Goal: Task Accomplishment & Management: Complete application form

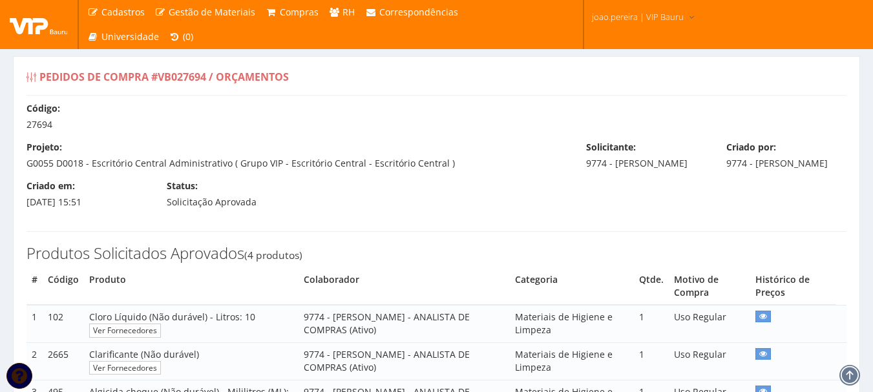
select select "0"
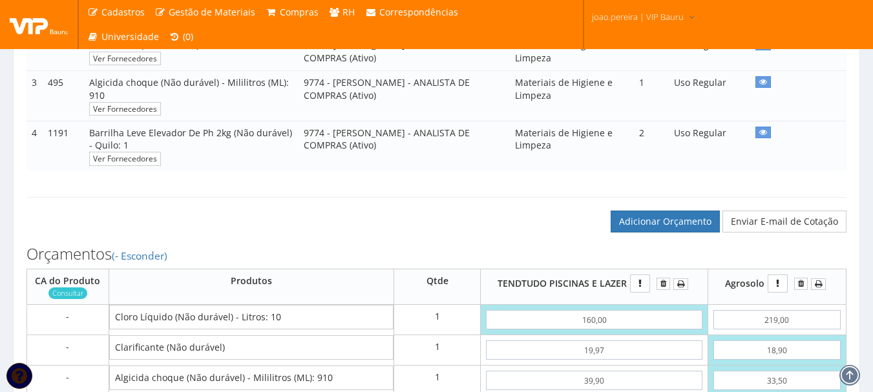
scroll to position [323, 0]
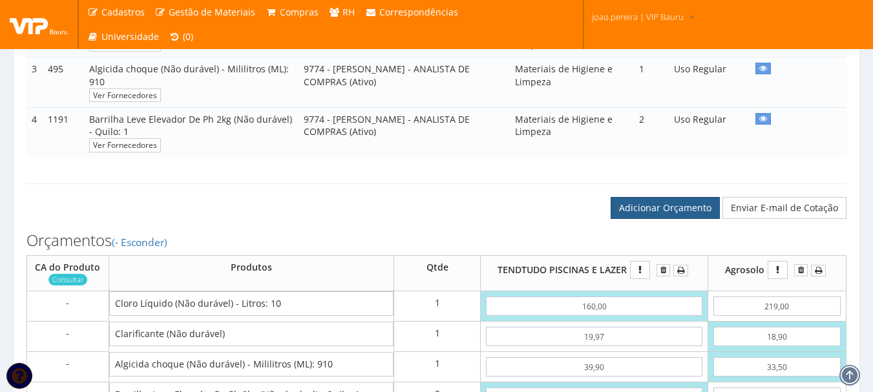
click at [653, 214] on link "Adicionar Orçamento" at bounding box center [665, 208] width 109 height 22
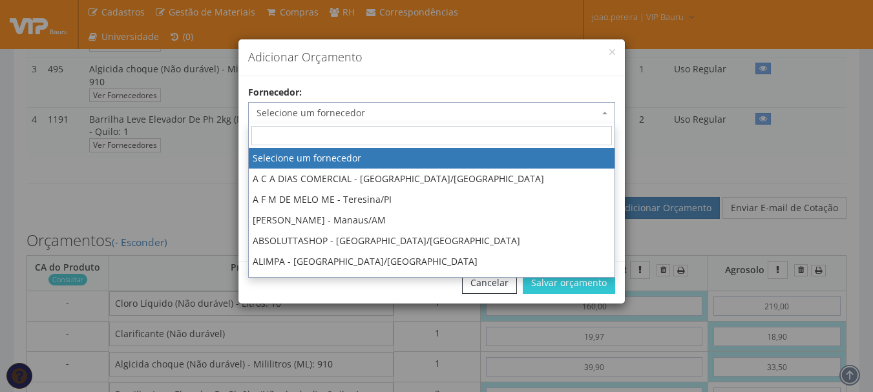
click at [350, 103] on span "Selecione um fornecedor" at bounding box center [431, 113] width 367 height 22
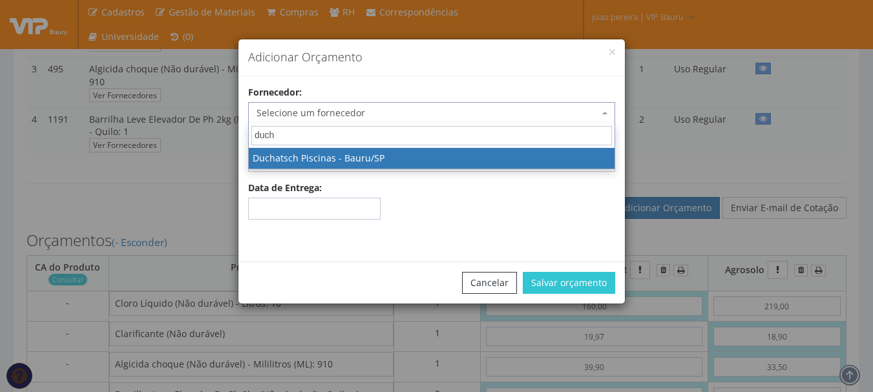
type input "ducha"
select select "638"
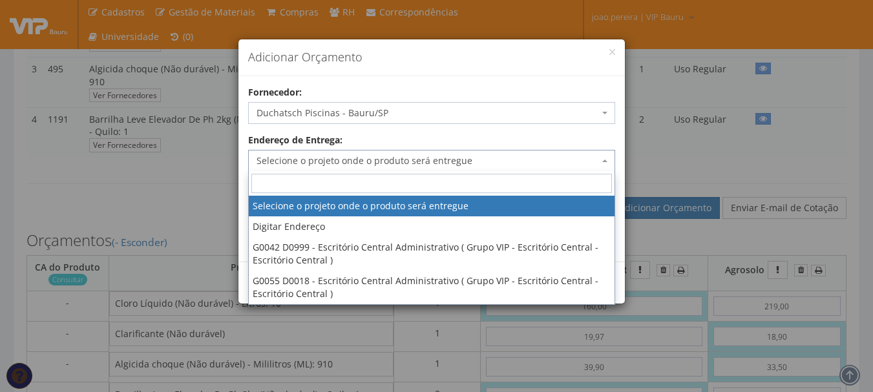
click at [442, 154] on span "Selecione o projeto onde o produto será entregue" at bounding box center [428, 160] width 342 height 13
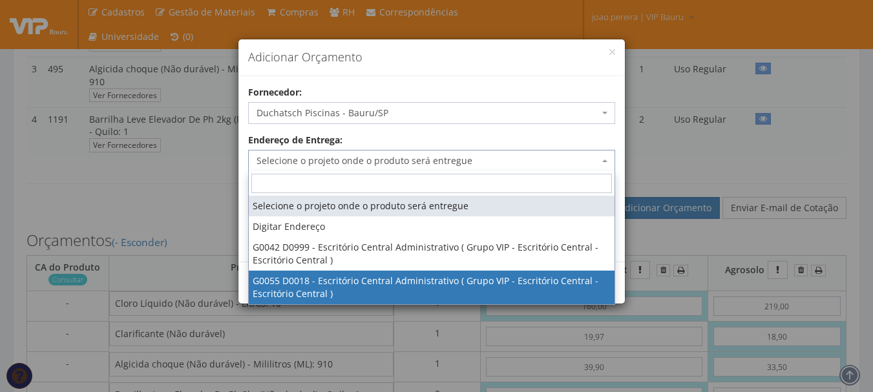
select select "55"
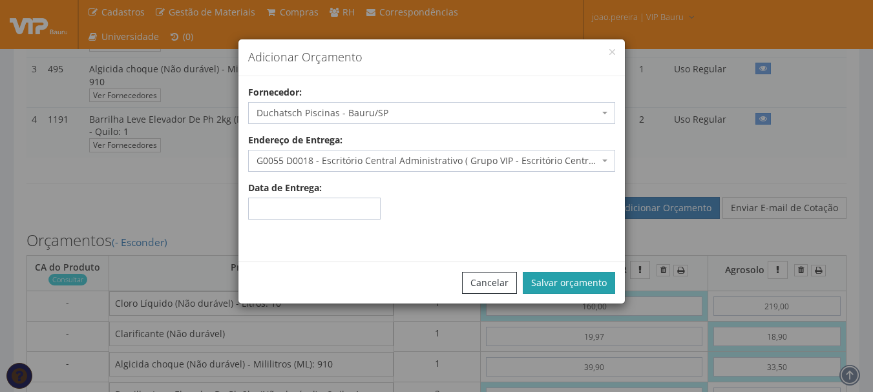
click at [597, 287] on button "Salvar orçamento" at bounding box center [569, 283] width 92 height 22
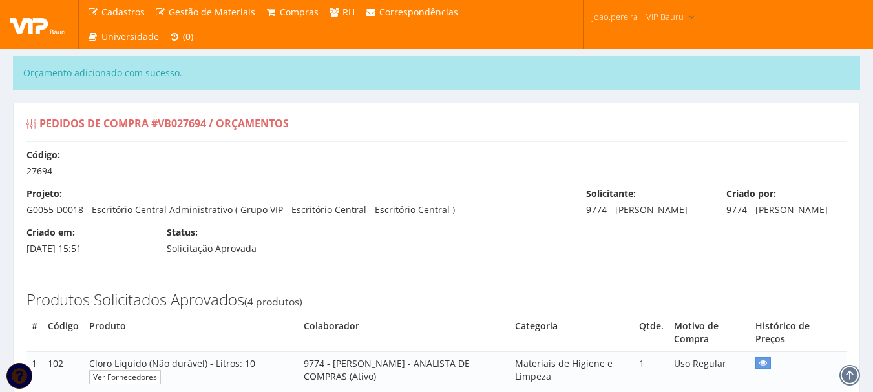
select select "0"
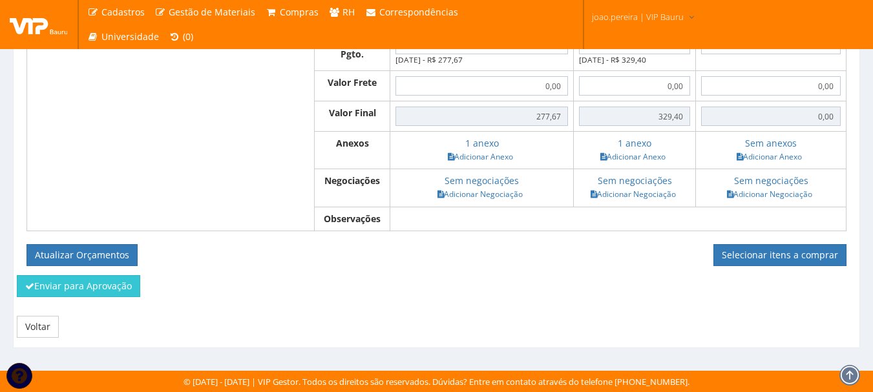
scroll to position [812, 0]
click at [98, 254] on button "Atualizar Orçamentos" at bounding box center [81, 255] width 111 height 22
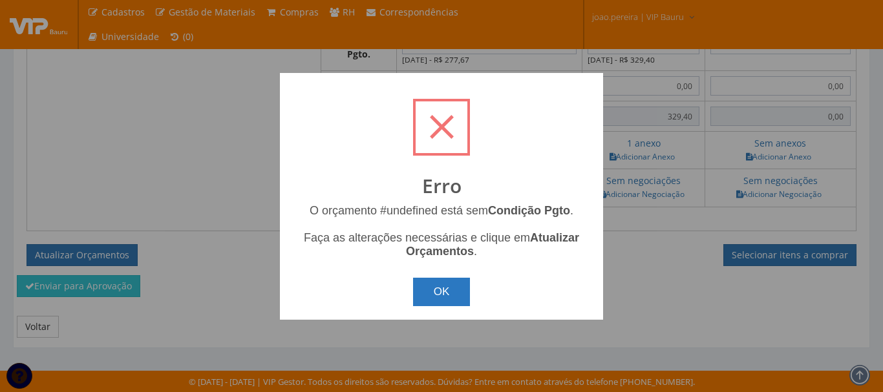
click at [432, 285] on button "OK" at bounding box center [442, 292] width 58 height 28
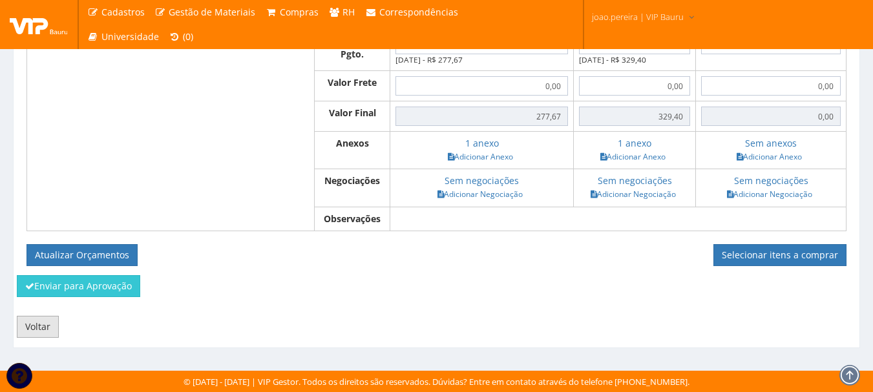
click at [25, 322] on link "Voltar" at bounding box center [38, 327] width 42 height 22
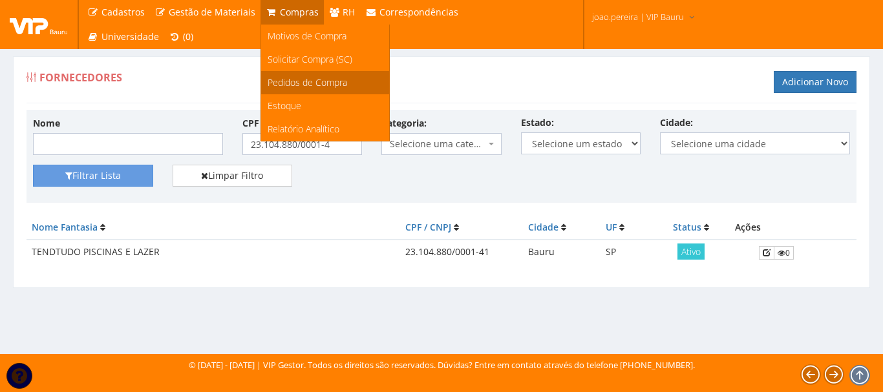
click at [311, 81] on span "Pedidos de Compra" at bounding box center [307, 82] width 79 height 12
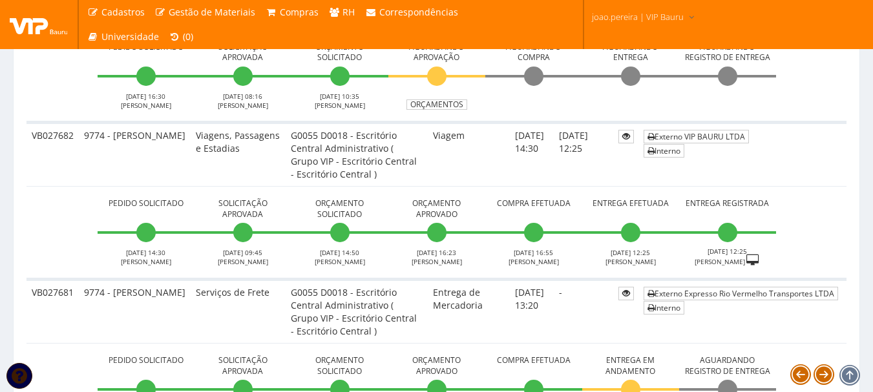
scroll to position [840, 0]
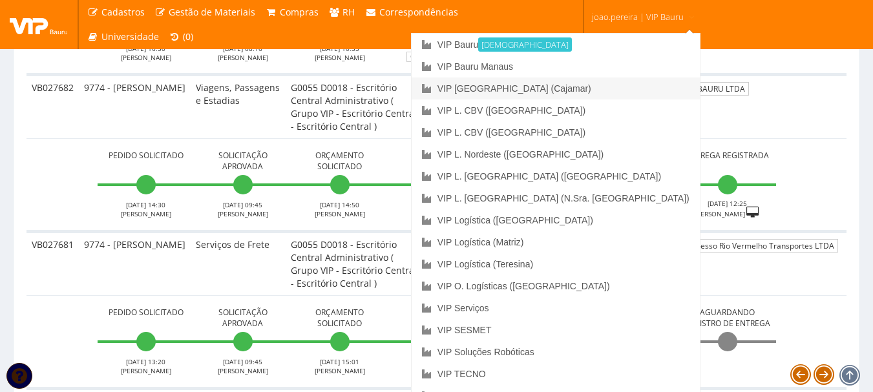
click at [604, 92] on link "VIP [GEOGRAPHIC_DATA] (Cajamar)" at bounding box center [556, 89] width 288 height 22
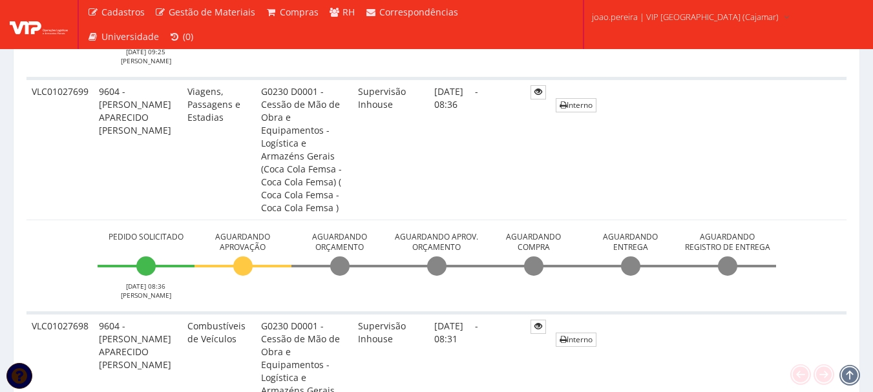
scroll to position [711, 0]
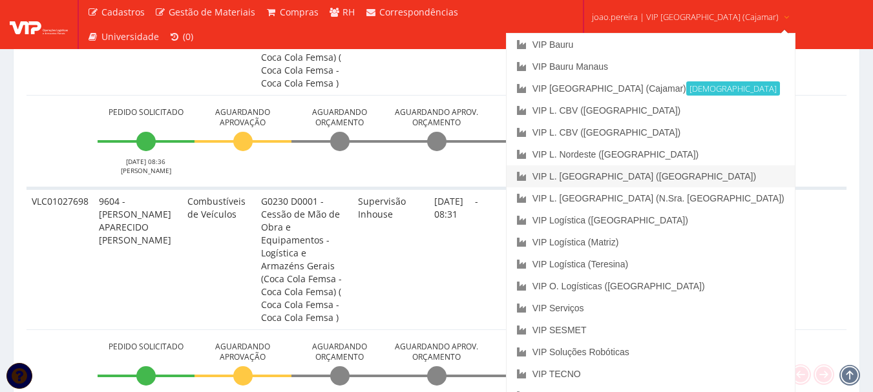
click at [634, 178] on link "VIP L. [GEOGRAPHIC_DATA] ([GEOGRAPHIC_DATA])" at bounding box center [651, 176] width 288 height 22
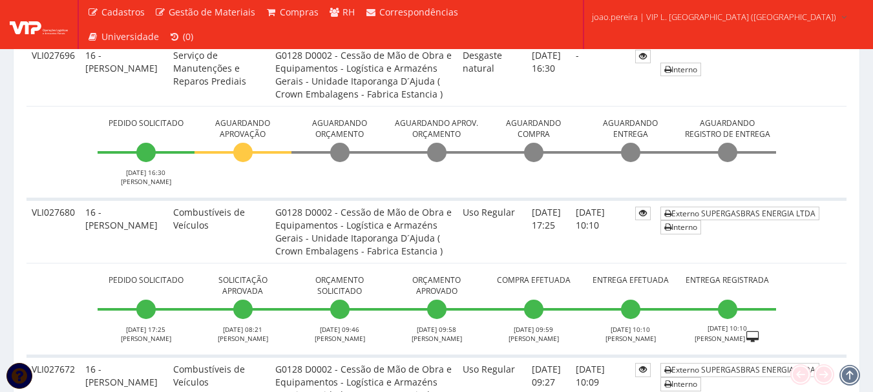
scroll to position [517, 0]
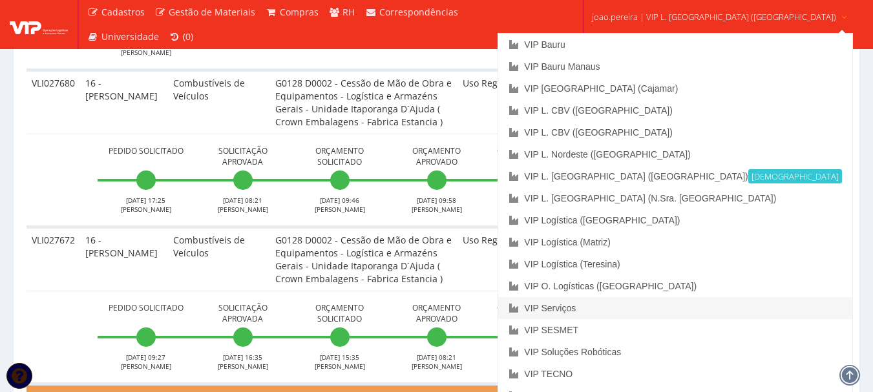
click at [637, 308] on link "VIP Serviços" at bounding box center [674, 308] width 353 height 22
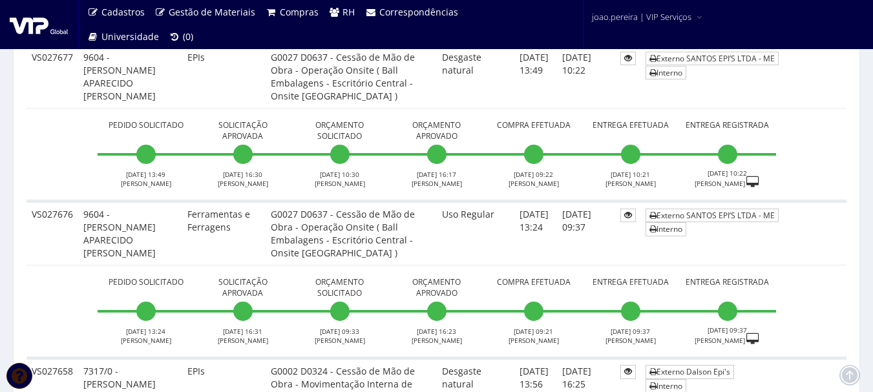
scroll to position [388, 0]
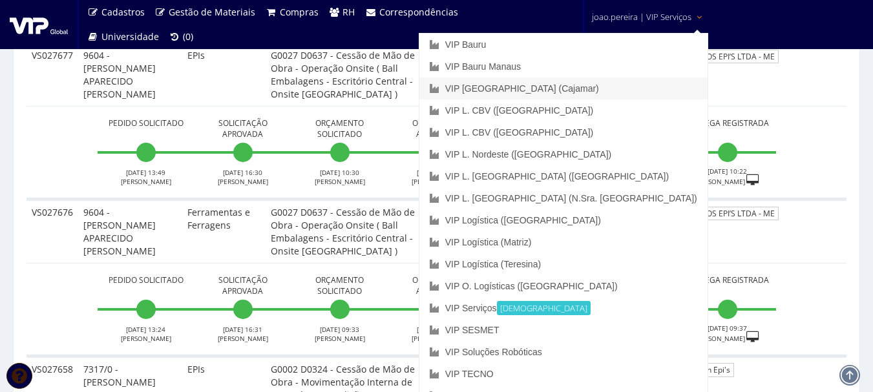
click at [613, 85] on link "VIP [GEOGRAPHIC_DATA] (Cajamar)" at bounding box center [563, 89] width 288 height 22
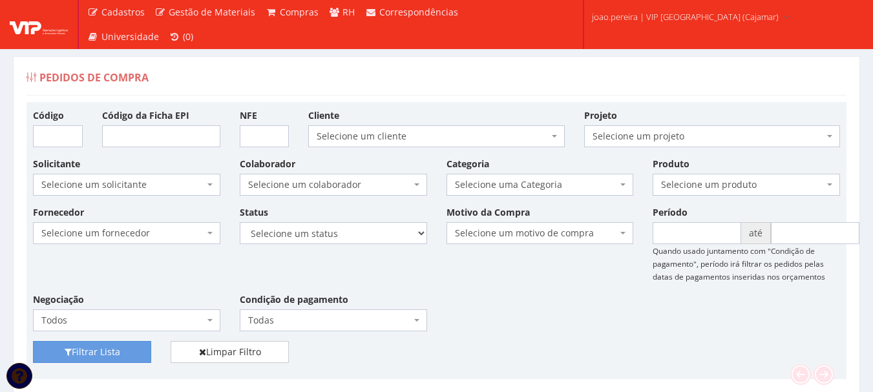
click at [486, 306] on div "Fornecedor Selecione um fornecedor ******** ******** 1000 MARCAS BRASIL 12.203.…" at bounding box center [436, 273] width 826 height 136
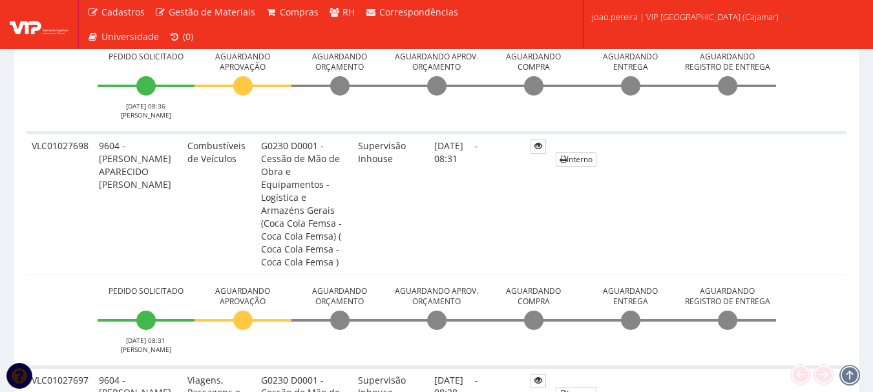
scroll to position [452, 0]
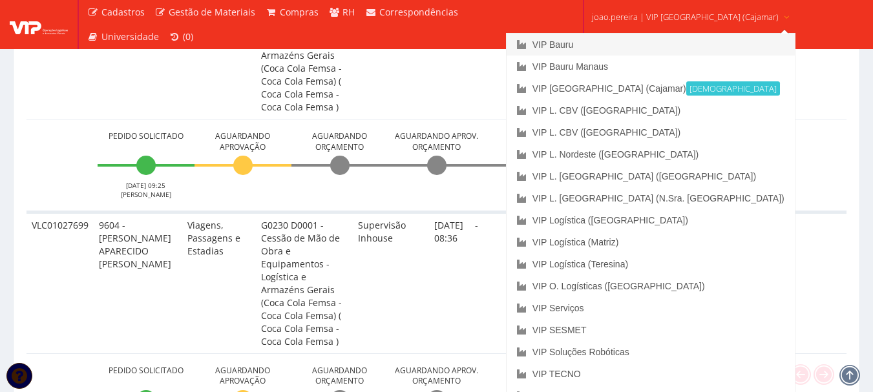
click at [598, 39] on link "VIP Bauru" at bounding box center [651, 45] width 288 height 22
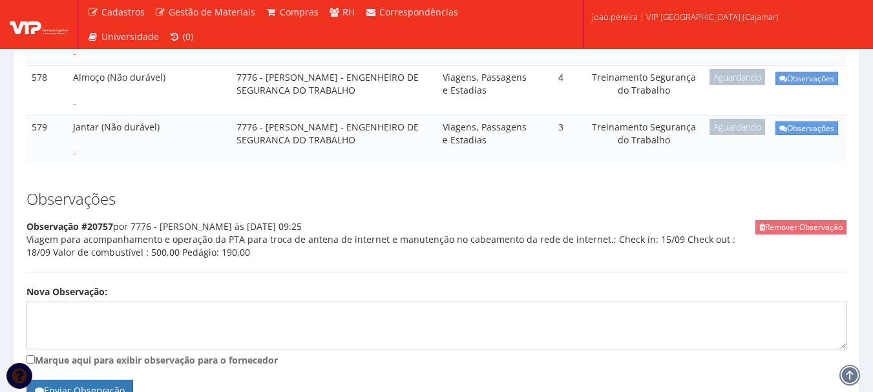
scroll to position [452, 0]
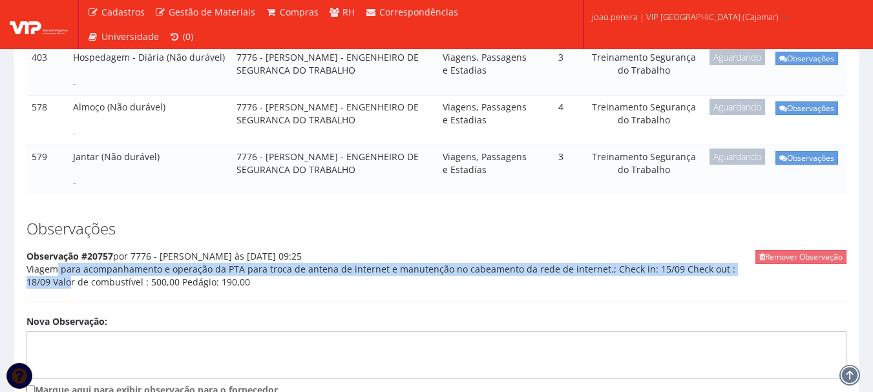
drag, startPoint x: 27, startPoint y: 227, endPoint x: 739, endPoint y: 233, distance: 712.1
click at [739, 250] on div "Remover Observação Observação #20757 por 7776 - RODRIGO MARTINS às 08/09/2025 0…" at bounding box center [436, 276] width 820 height 52
copy div "Viagem para acompanhamento e operação da PTA para troca de antena de internet e…"
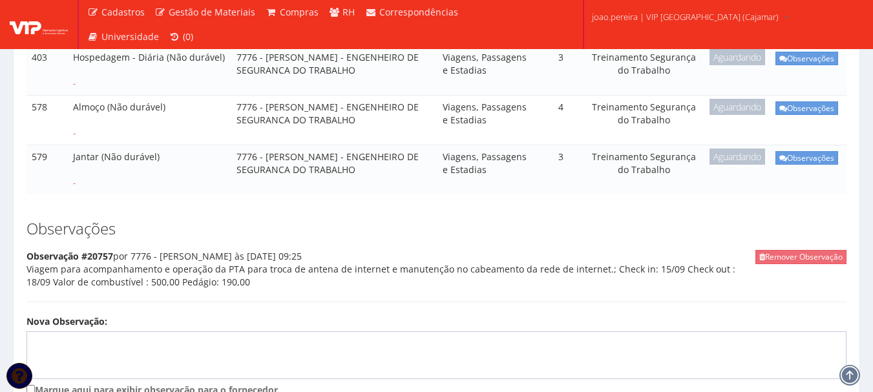
click at [469, 250] on div "Remover Observação Observação #20757 por 7776 - RODRIGO MARTINS às 08/09/2025 0…" at bounding box center [436, 276] width 820 height 52
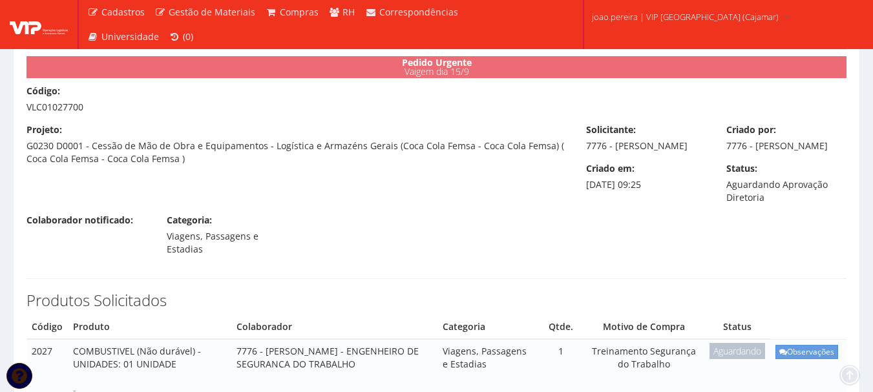
scroll to position [65, 0]
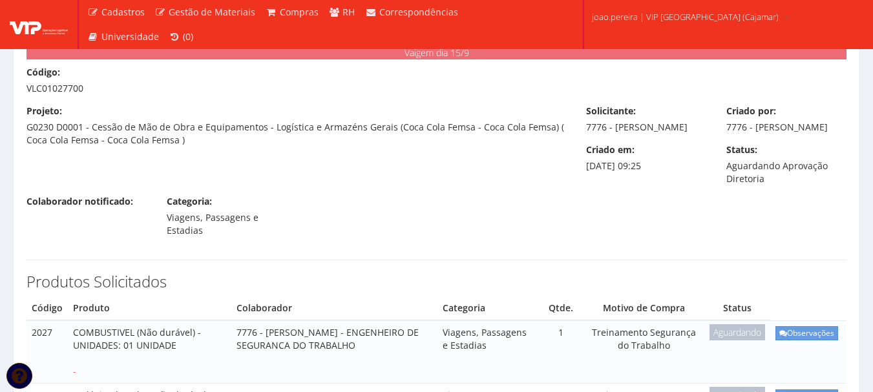
drag, startPoint x: 26, startPoint y: 89, endPoint x: 89, endPoint y: 88, distance: 62.7
click at [87, 88] on div "Código: VLC01027700" at bounding box center [436, 80] width 839 height 29
copy div "VLC01027700"
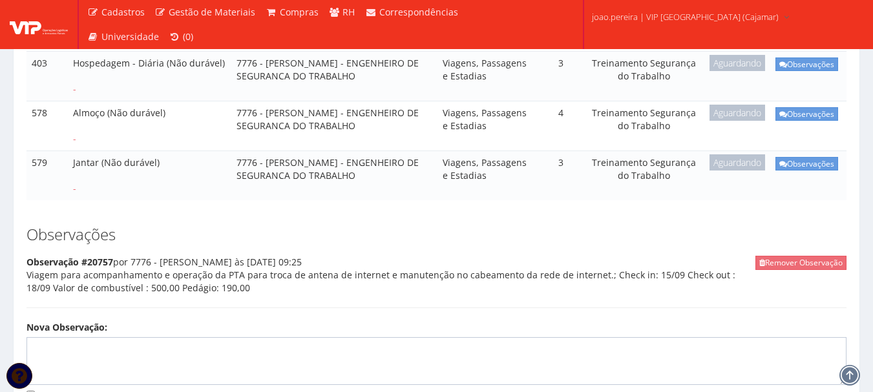
scroll to position [566, 0]
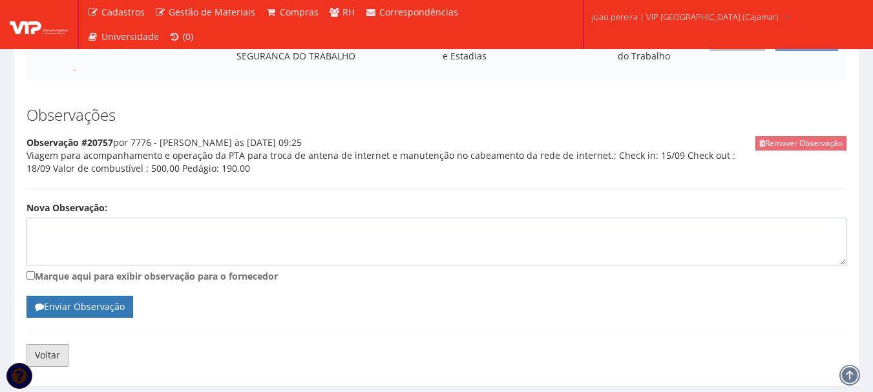
click at [46, 344] on link "Voltar" at bounding box center [47, 355] width 42 height 22
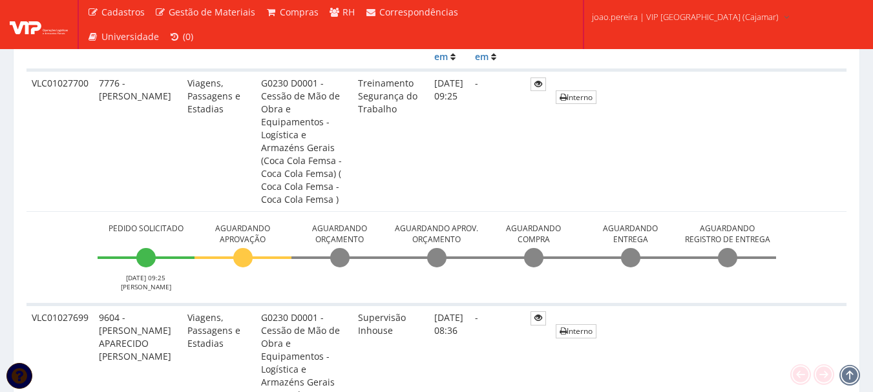
scroll to position [323, 0]
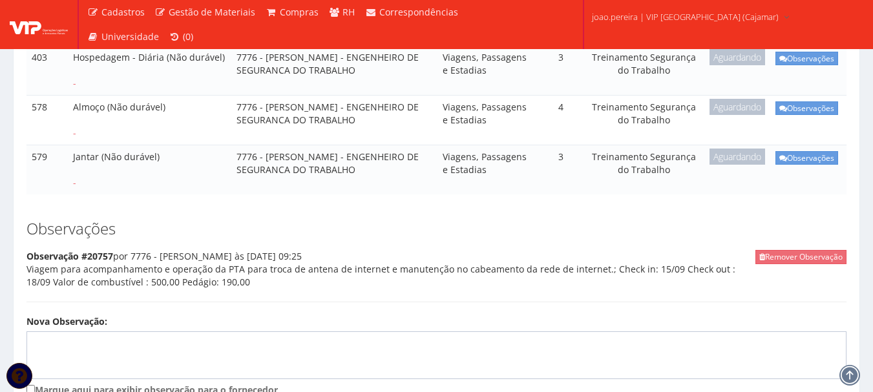
scroll to position [388, 0]
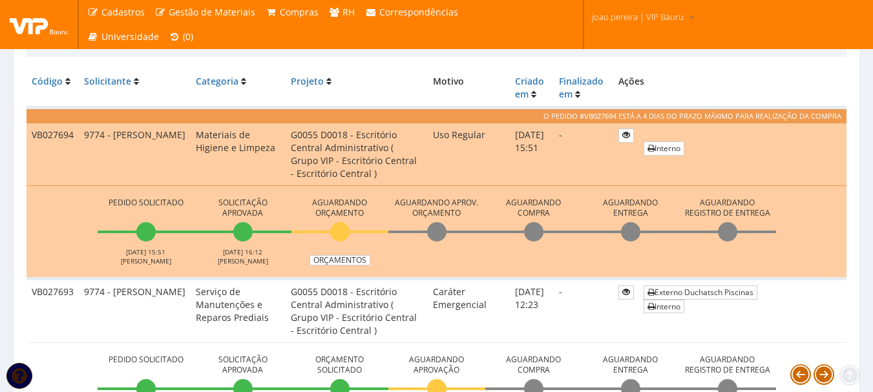
scroll to position [323, 0]
click at [340, 261] on link "Orçamentos" at bounding box center [340, 260] width 61 height 10
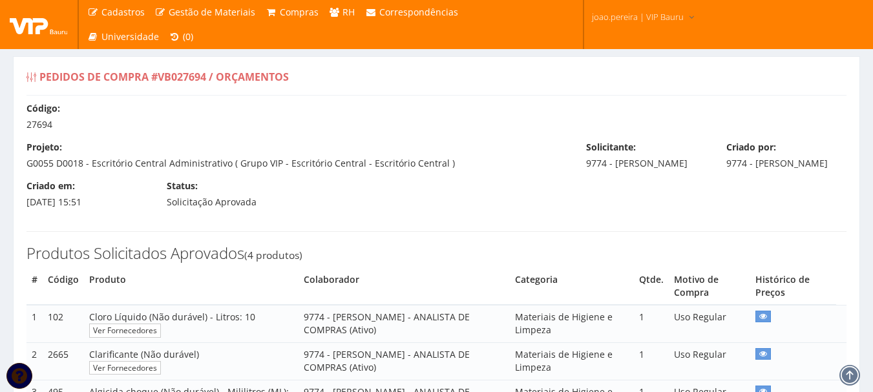
select select "0"
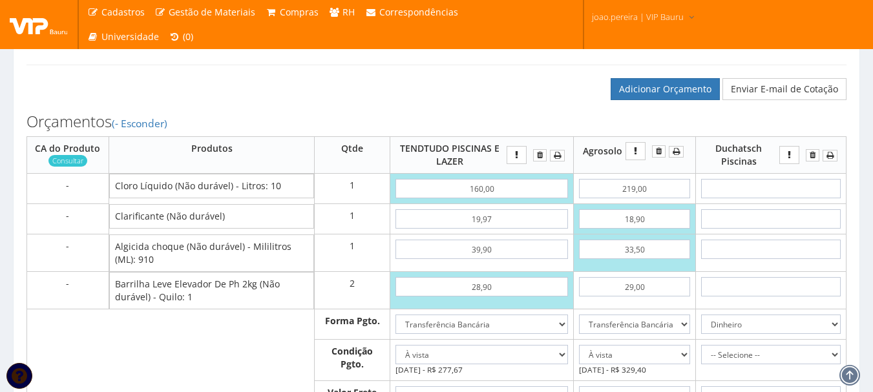
scroll to position [388, 0]
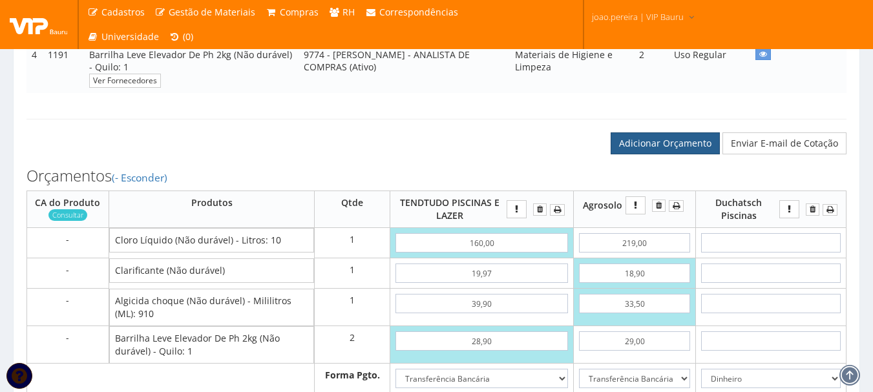
click at [667, 154] on link "Adicionar Orçamento" at bounding box center [665, 143] width 109 height 22
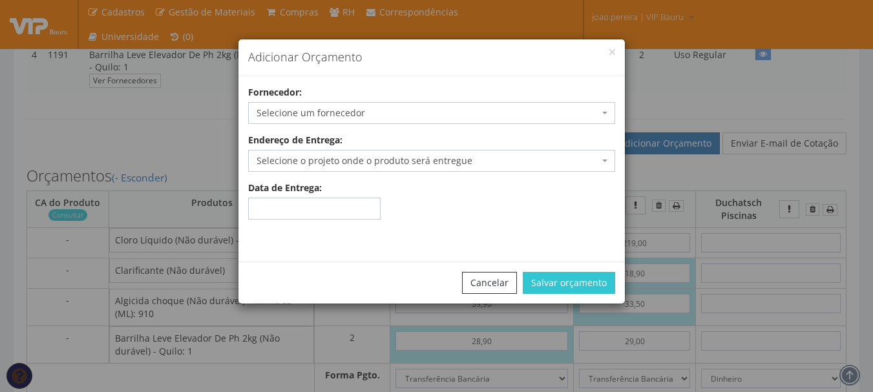
click at [375, 118] on span "Selecione um fornecedor" at bounding box center [428, 113] width 342 height 13
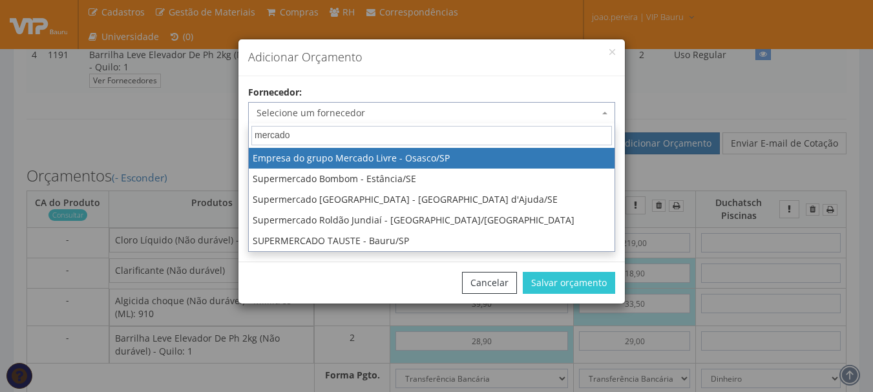
type input "mercado"
select select "1366"
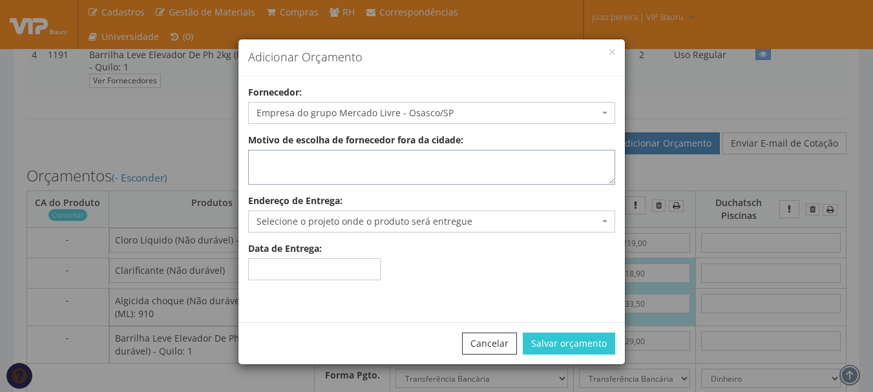
click at [392, 160] on textarea "Motivo de escolha de fornecedor fora da cidade:" at bounding box center [431, 167] width 367 height 35
type textarea "entrega no local"
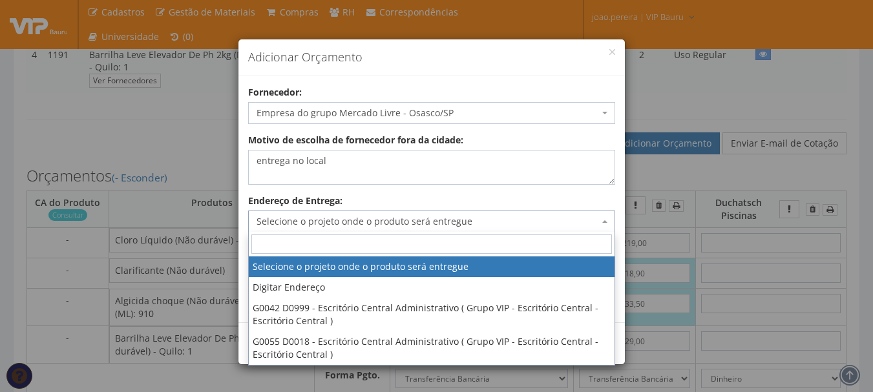
click at [373, 226] on span "Selecione o projeto onde o produto será entregue" at bounding box center [428, 221] width 342 height 13
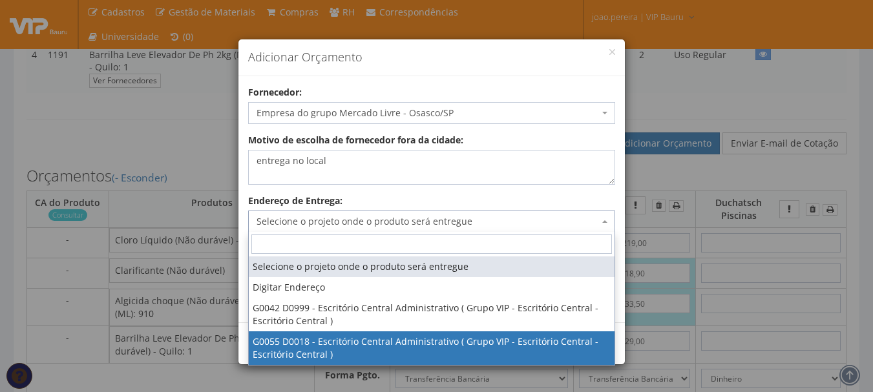
select select "55"
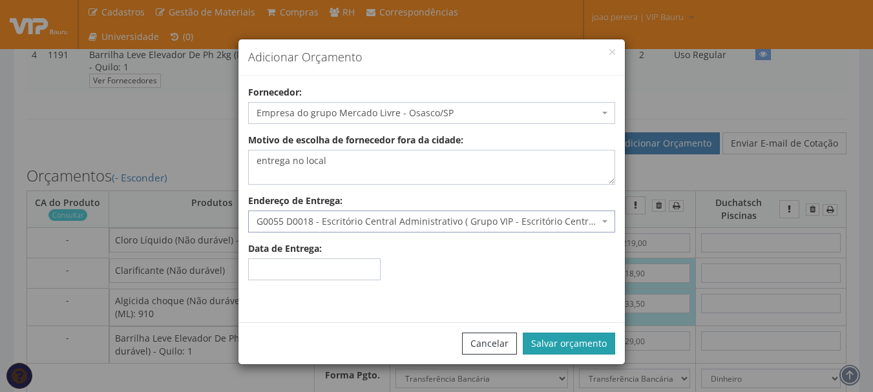
click at [563, 341] on button "Salvar orçamento" at bounding box center [569, 344] width 92 height 22
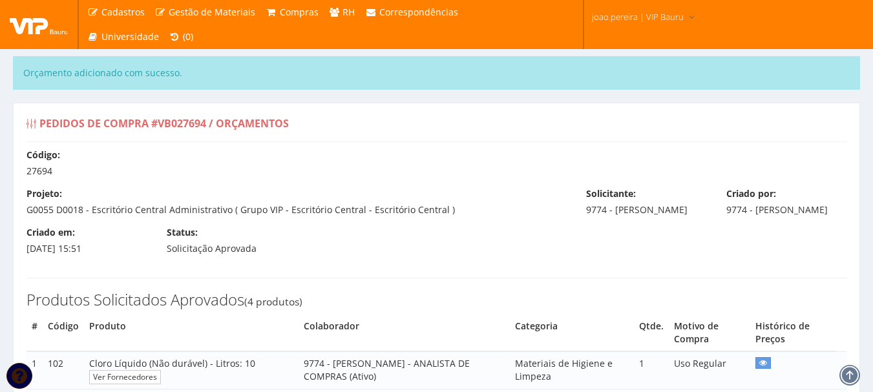
select select "0"
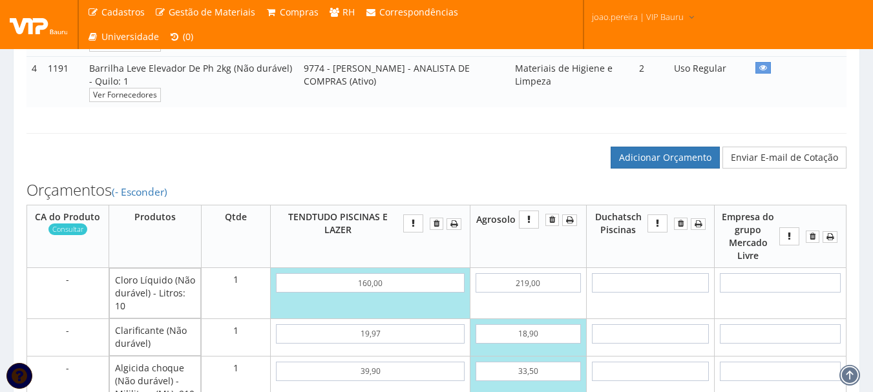
scroll to position [452, 0]
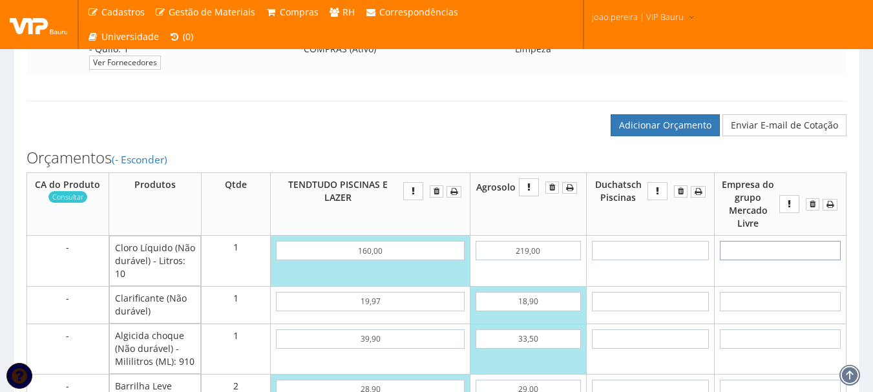
click at [782, 260] on input "text" at bounding box center [780, 250] width 121 height 19
click at [786, 260] on input "text" at bounding box center [780, 250] width 121 height 19
type input "1"
type input "1,00"
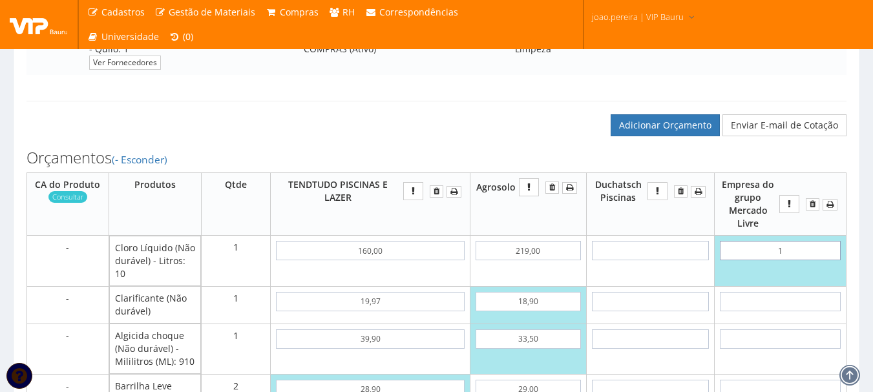
type input "13"
type input "13,00"
type input "1,37"
type input "13,70"
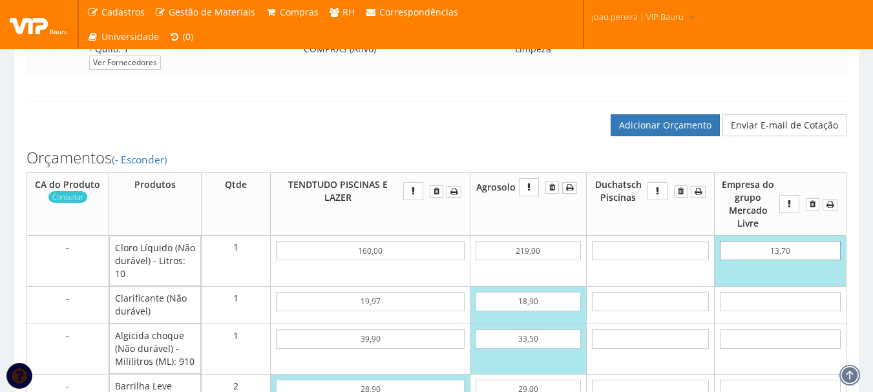
type input "13,70"
type input "137,00"
click at [793, 311] on input "text" at bounding box center [780, 301] width 121 height 19
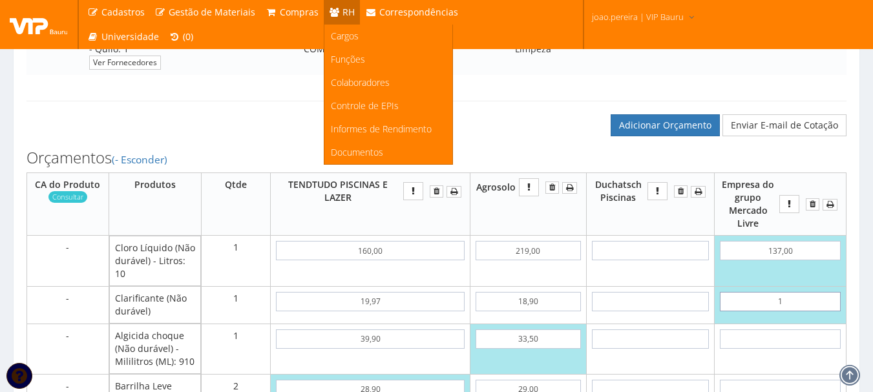
type input "19"
type input "156,00"
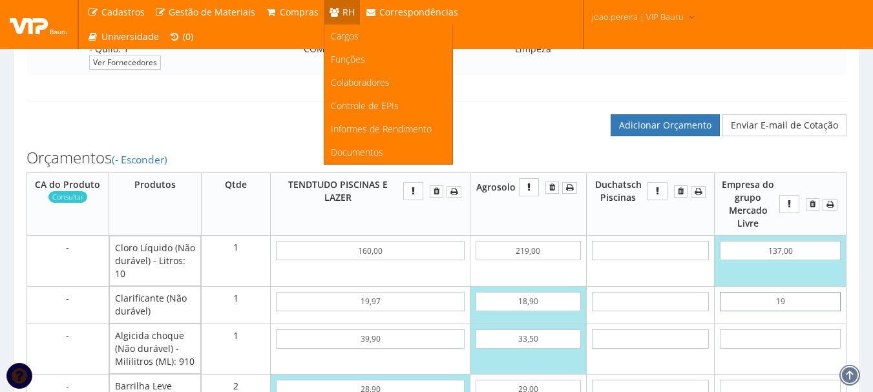
type input "1,99"
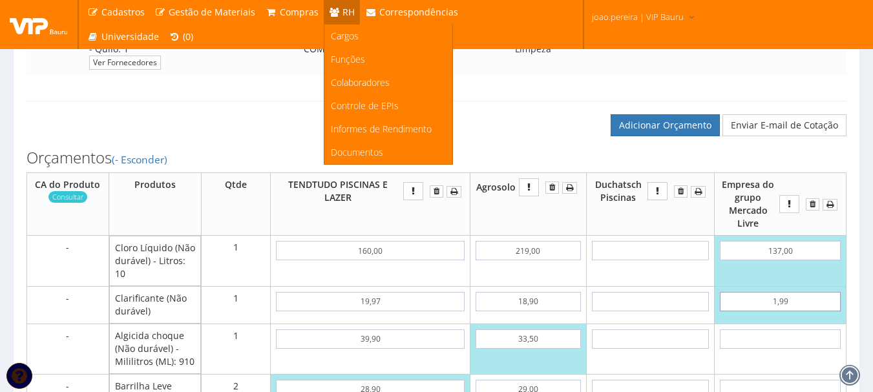
type input "138,99"
type input "19,90"
type input "156,90"
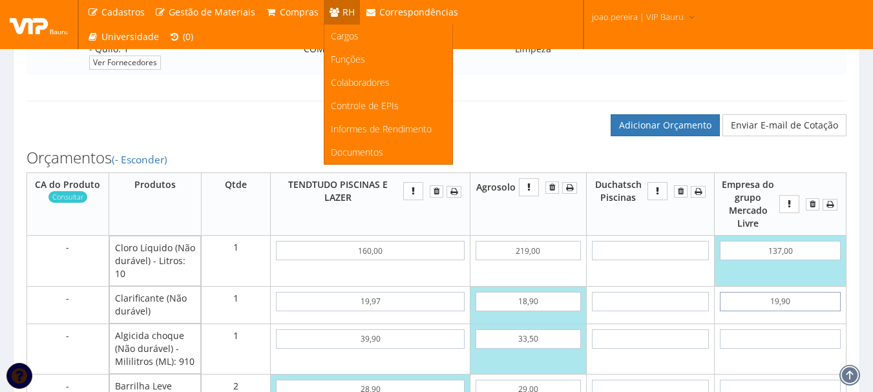
type input "19,90"
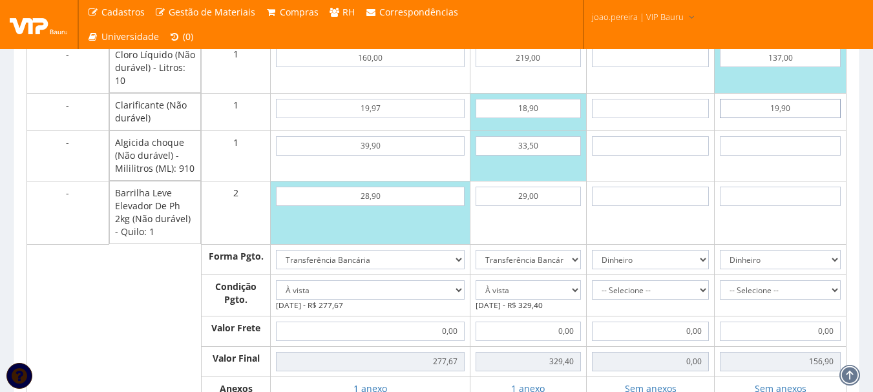
scroll to position [646, 0]
click at [788, 205] on input "text" at bounding box center [780, 195] width 121 height 19
type input "2"
type input "160,90"
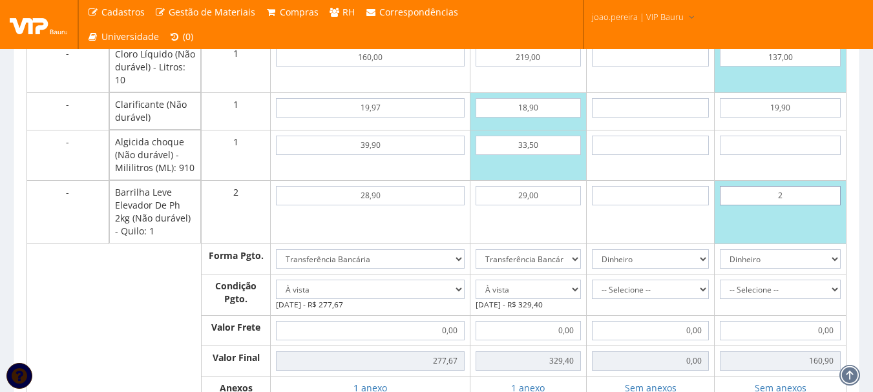
type input "22"
type input "200,90"
type input "2,23"
type input "161,36"
type input "22,33"
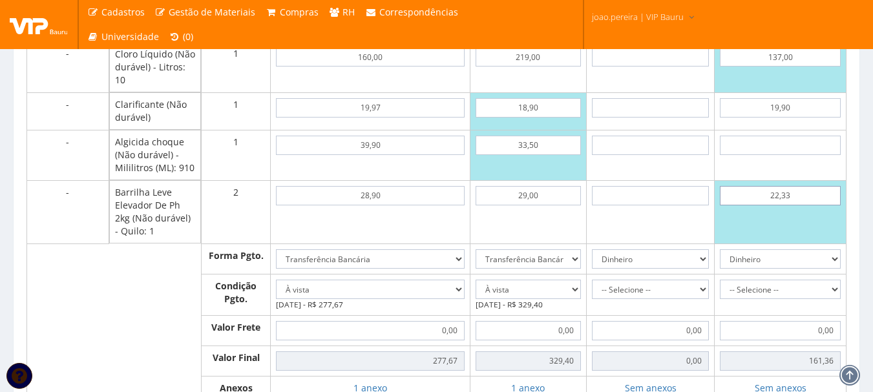
type input "201,56"
type input "22,33"
click at [786, 155] on input "text" at bounding box center [780, 145] width 121 height 19
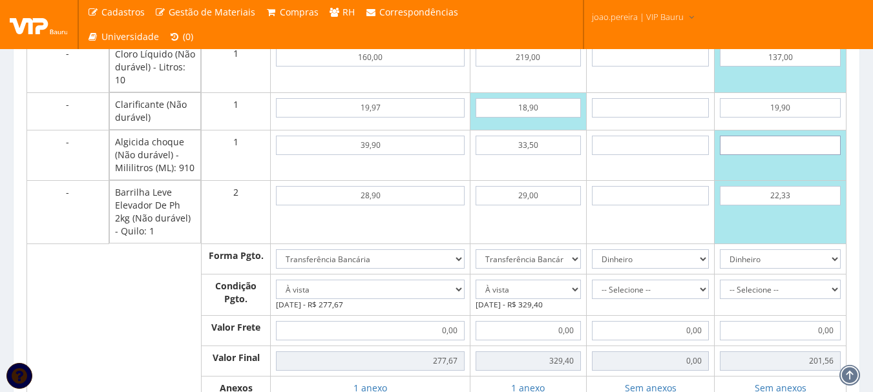
type input "2"
type input "203,56"
type input "20"
type input "221,56"
type input "2,02"
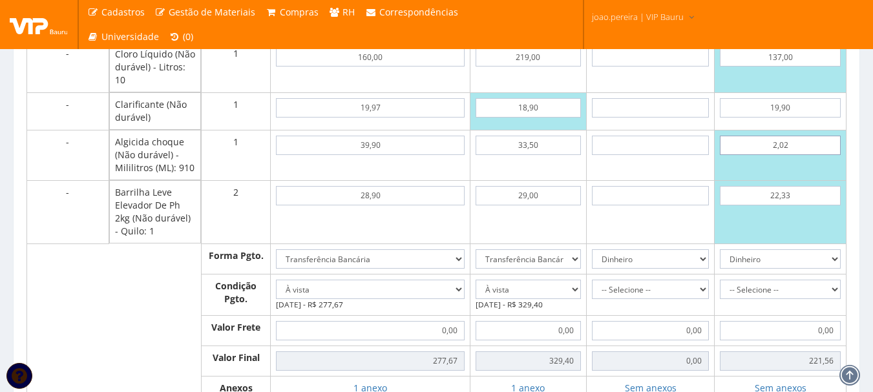
type input "203,58"
type input "20,25"
type input "221,81"
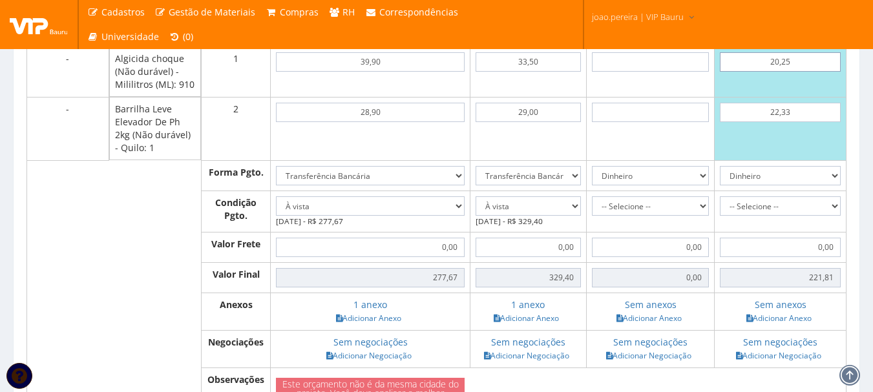
scroll to position [840, 0]
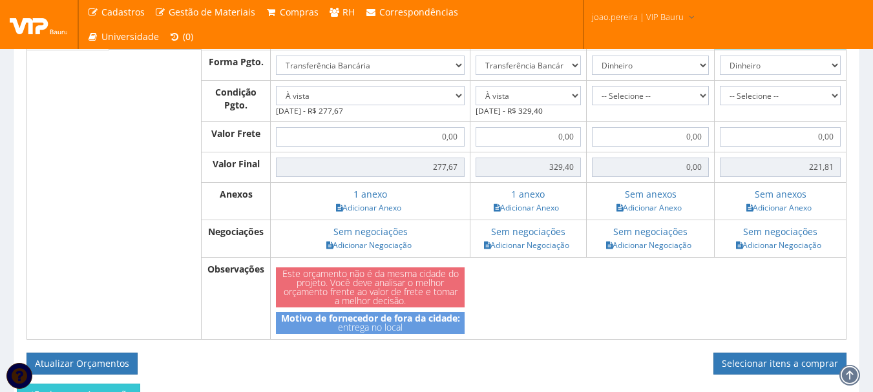
type input "20,25"
click at [837, 75] on select "Dinheiro Boleto Bancário Depósito Transferência Bancária Cartão de Crédito Cart…" at bounding box center [780, 65] width 121 height 19
select select "1"
click at [720, 68] on select "Dinheiro Boleto Bancário Depósito Transferência Bancária Cartão de Crédito Cart…" at bounding box center [780, 65] width 121 height 19
drag, startPoint x: 834, startPoint y: 104, endPoint x: 809, endPoint y: 115, distance: 27.5
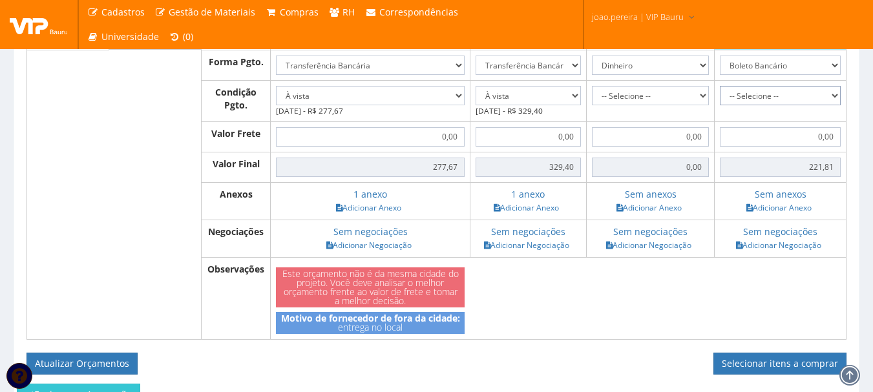
click at [834, 104] on select "-- Selecione -- À vista 7 dias 10 dias" at bounding box center [780, 95] width 121 height 19
select select "0"
click at [720, 98] on select "-- Selecione -- À vista 7 dias 10 dias" at bounding box center [780, 95] width 121 height 19
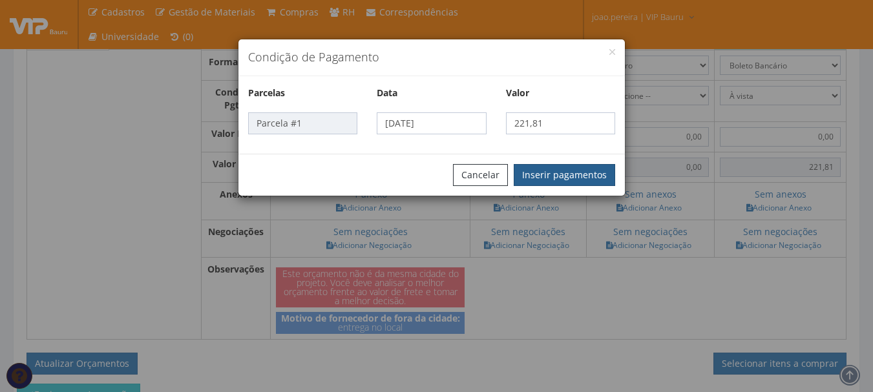
click at [556, 174] on button "Inserir pagamentos" at bounding box center [564, 175] width 101 height 22
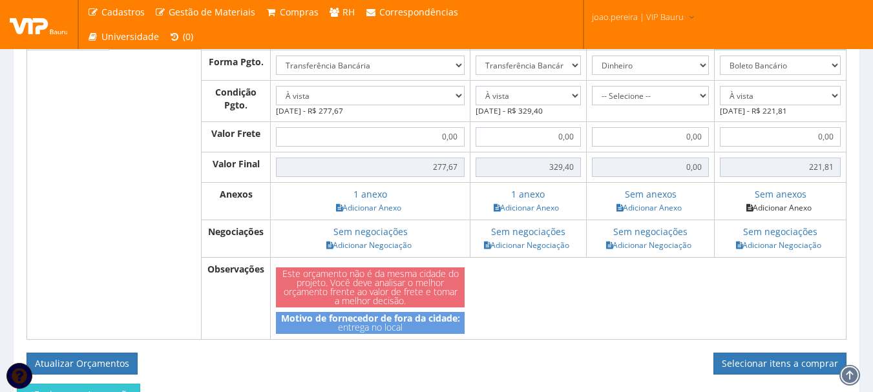
click at [794, 215] on link "Adicionar Anexo" at bounding box center [778, 208] width 73 height 14
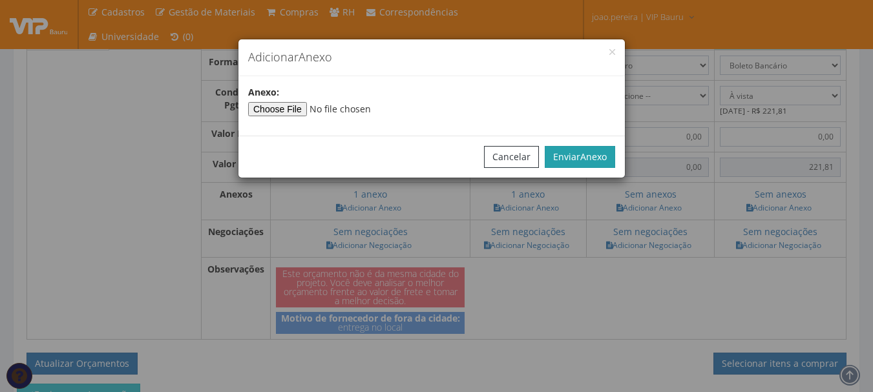
click at [596, 157] on span "Anexo" at bounding box center [593, 157] width 26 height 12
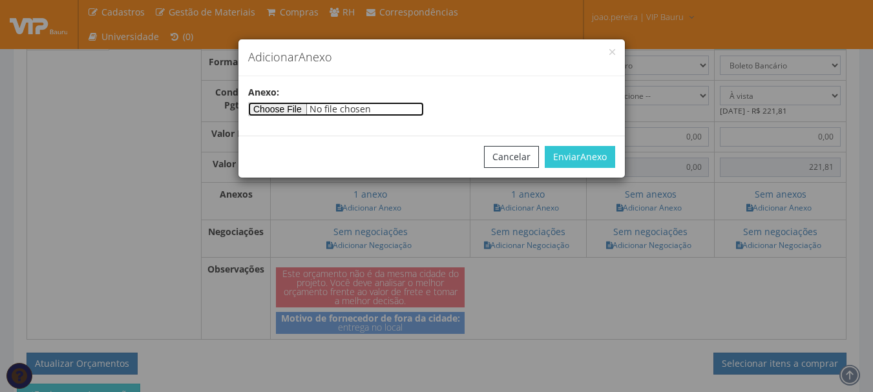
click at [278, 109] on input"] "file" at bounding box center [336, 109] width 176 height 14
type input"] "C:\fakepath\orçamento mercado livre.jpg"
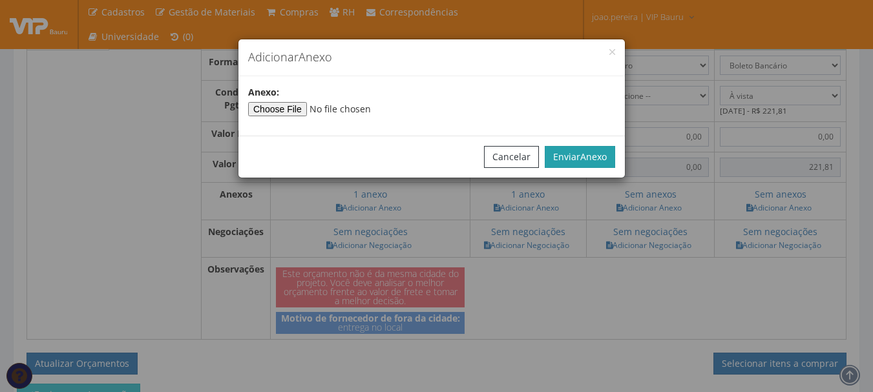
click at [569, 160] on button "Enviar Anexo" at bounding box center [580, 157] width 70 height 22
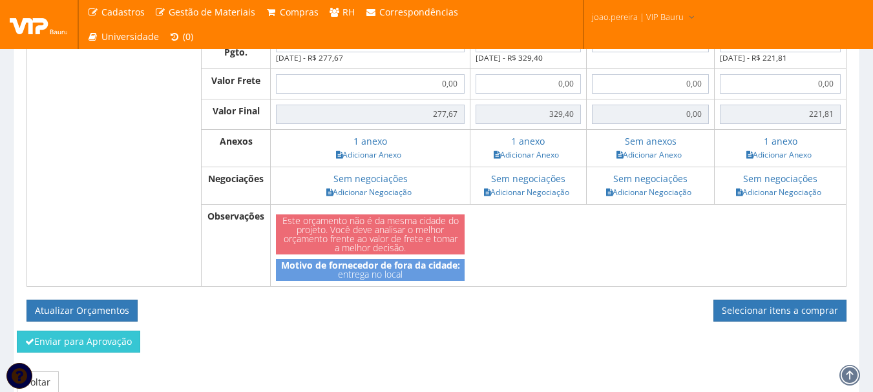
scroll to position [897, 0]
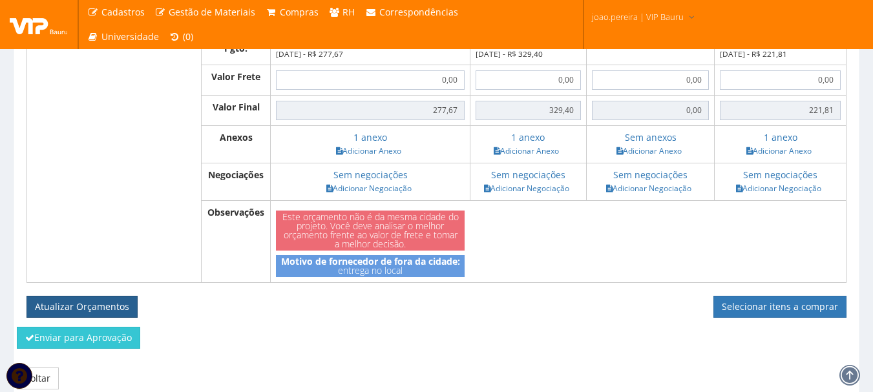
click at [99, 317] on button "Atualizar Orçamentos" at bounding box center [81, 307] width 111 height 22
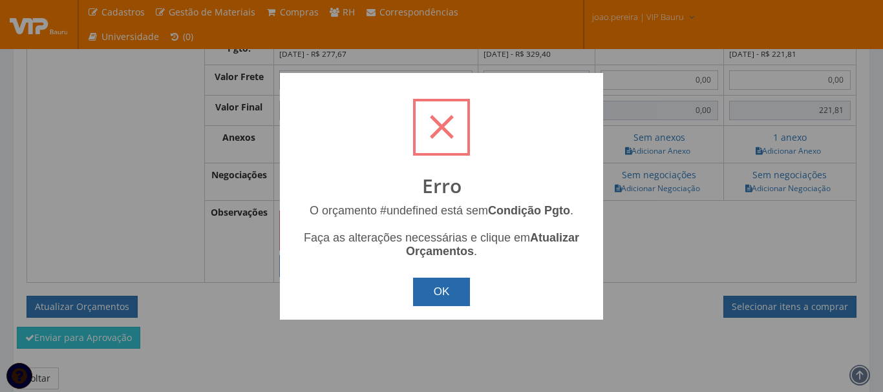
click at [448, 297] on button "OK" at bounding box center [442, 292] width 58 height 28
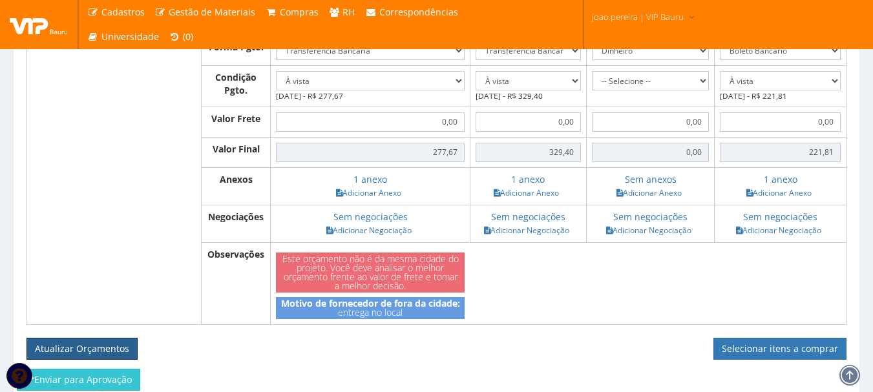
scroll to position [832, 0]
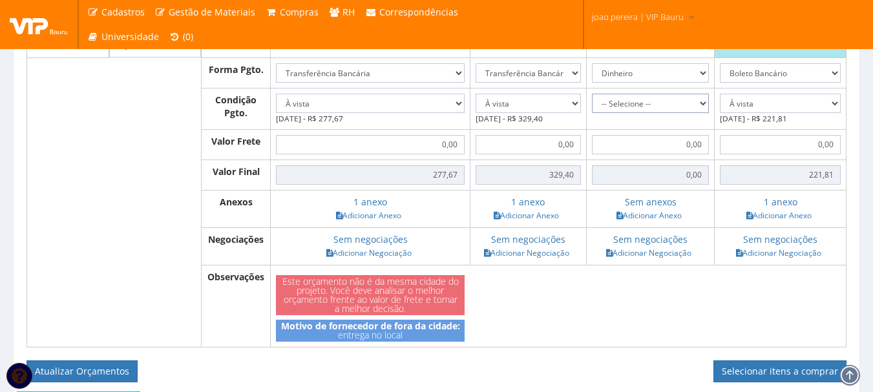
click at [702, 112] on select "-- Selecione -- À vista 7 dias 10 dias" at bounding box center [650, 103] width 117 height 19
select select "0"
click at [592, 106] on select "-- Selecione -- À vista 7 dias 10 dias" at bounding box center [650, 103] width 117 height 19
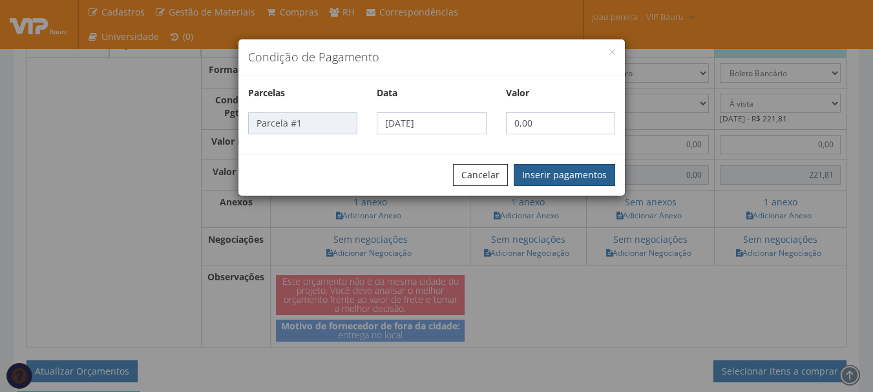
click at [602, 176] on button "Inserir pagamentos" at bounding box center [564, 175] width 101 height 22
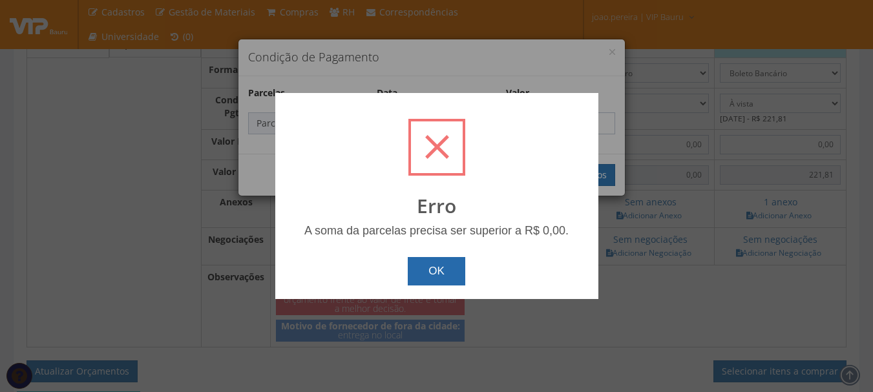
click at [440, 267] on button "OK" at bounding box center [437, 271] width 58 height 28
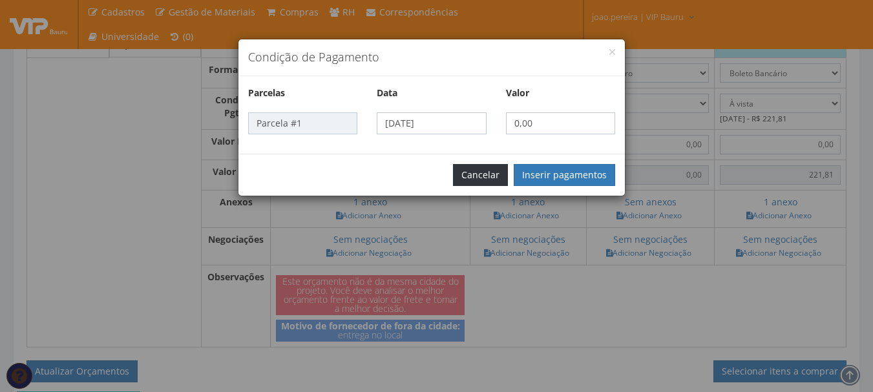
click at [491, 175] on button "Cancelar" at bounding box center [480, 175] width 55 height 22
select select
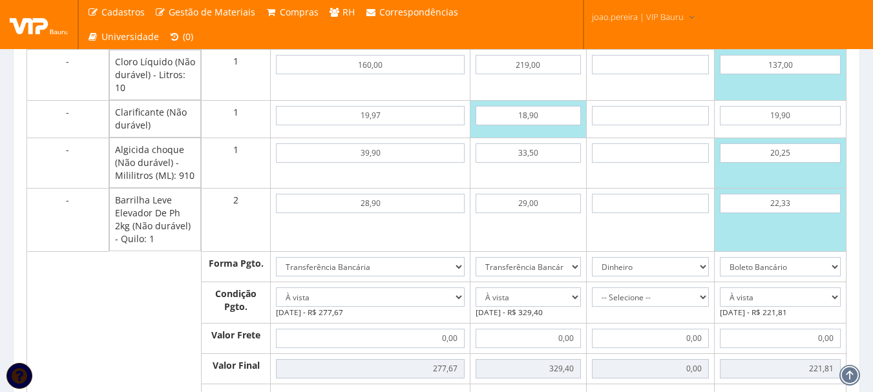
scroll to position [509, 0]
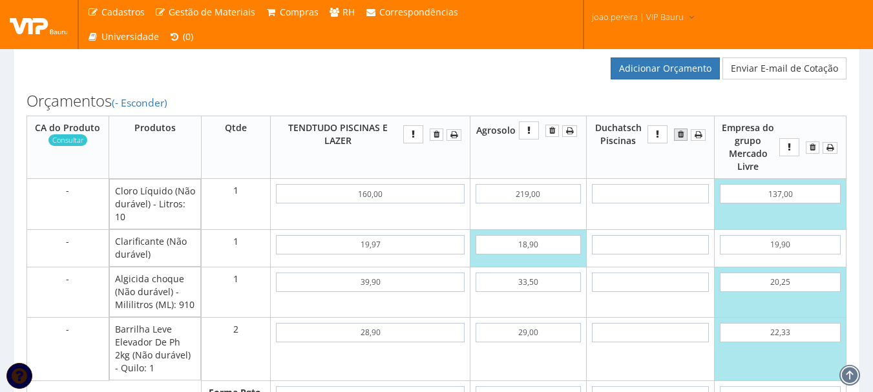
click at [680, 139] on icon "submit" at bounding box center [681, 134] width 6 height 9
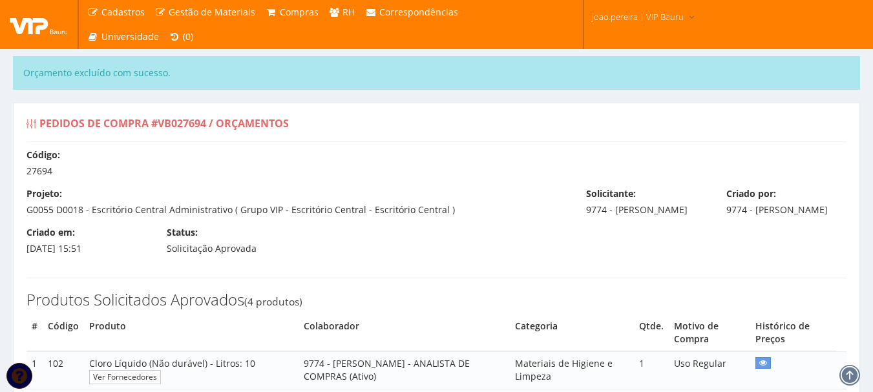
select select "0"
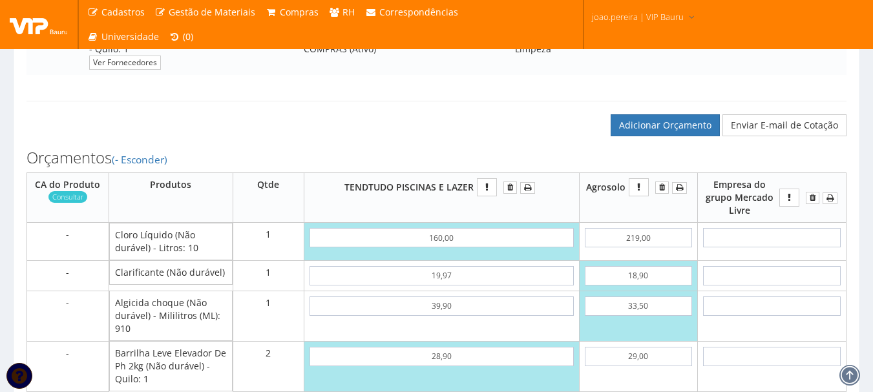
scroll to position [646, 0]
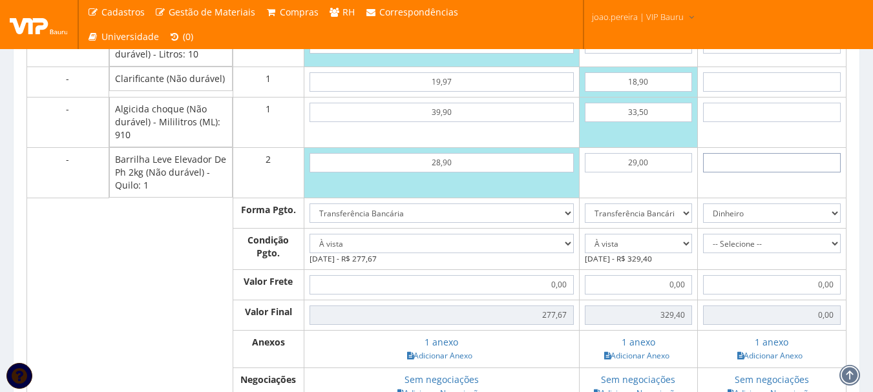
click at [772, 173] on input "text" at bounding box center [772, 162] width 138 height 19
type input "2"
type input "4,00"
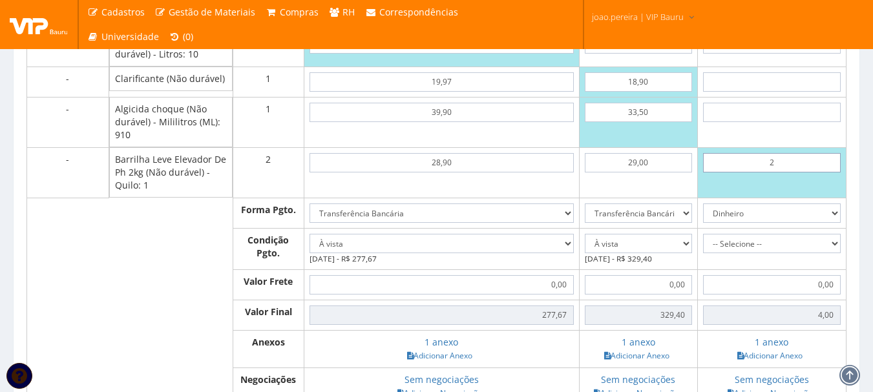
type input "20"
type input "40,00"
type input "2,02"
type input "4,04"
type input "20,25"
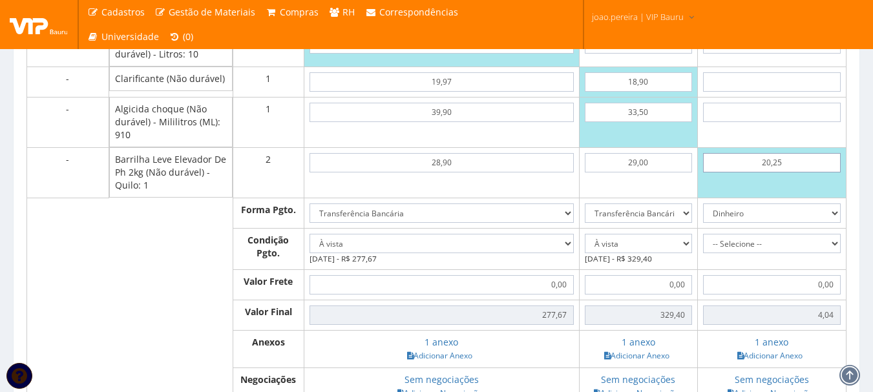
type input "40,50"
drag, startPoint x: 788, startPoint y: 177, endPoint x: 662, endPoint y: 185, distance: 126.3
click at [658, 189] on tr "- Barrilha Leve Elevador De Ph 2kg (Não durável) - Quilo: 1 2 28,90 29,00 20,25" at bounding box center [436, 172] width 819 height 50
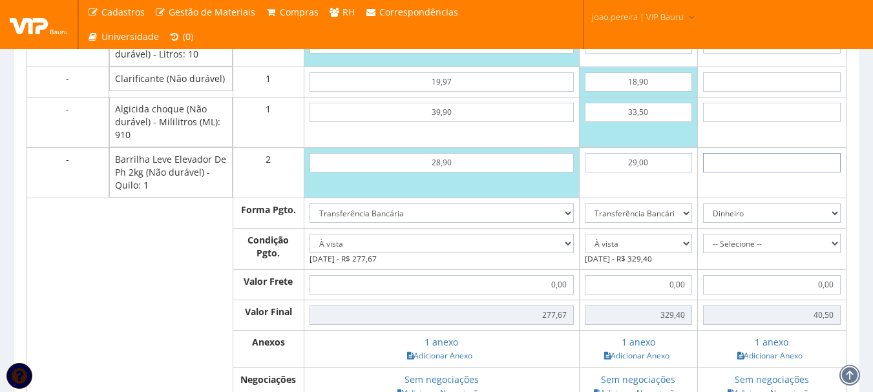
type input "0,00"
type input "2"
type input "4,00"
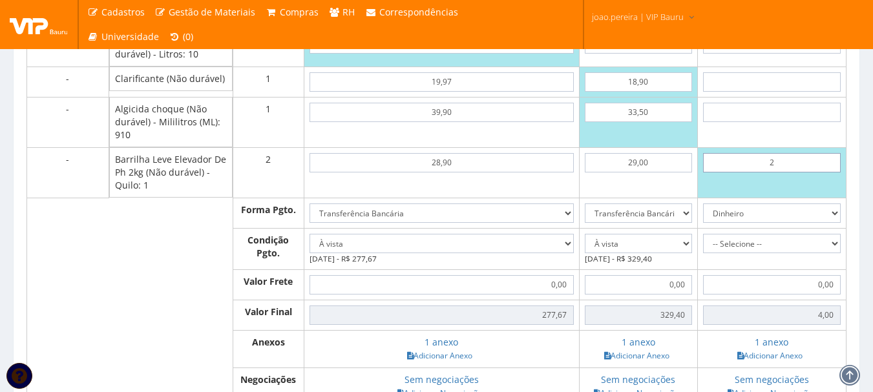
type input "23"
type input "46,00"
type input "2,33"
type input "4,66"
type input "23,33"
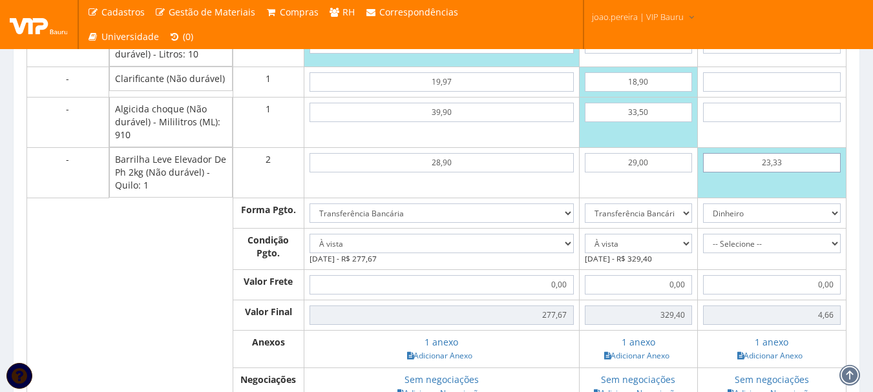
type input "46,66"
type input "23,33"
drag, startPoint x: 775, startPoint y: 114, endPoint x: 774, endPoint y: 121, distance: 6.6
click at [775, 114] on td at bounding box center [771, 122] width 149 height 50
click at [773, 122] on input "text" at bounding box center [772, 112] width 138 height 19
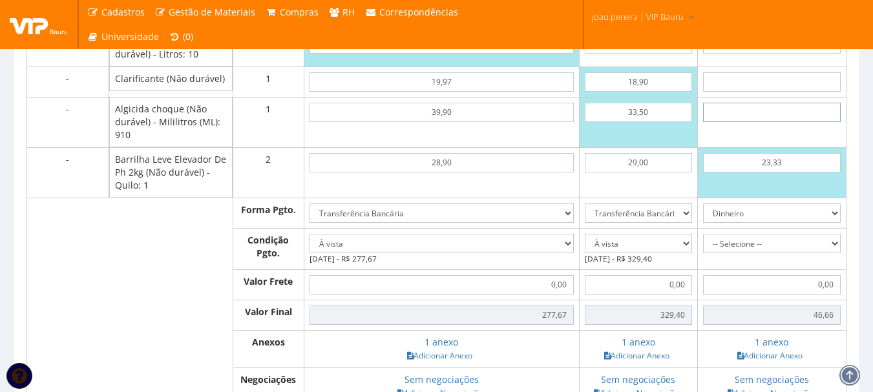
type input "2"
type input "48,66"
type input "25"
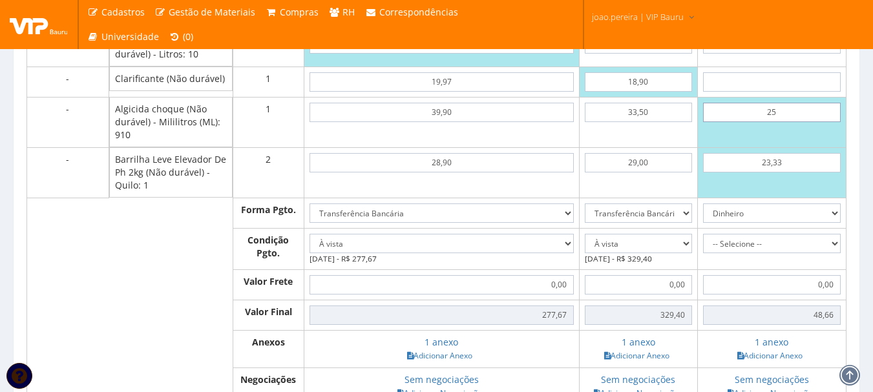
type input "71,66"
type input "2"
type input "48,66"
type input "20"
type input "66,66"
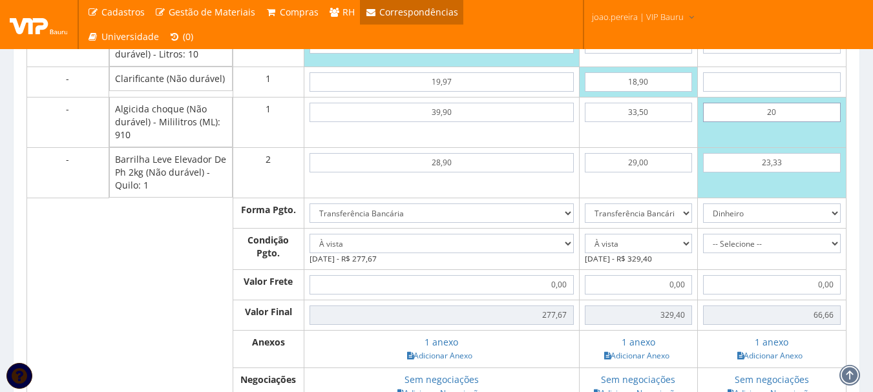
type input "2,02"
type input "48,68"
type input "20,25"
type input "66,91"
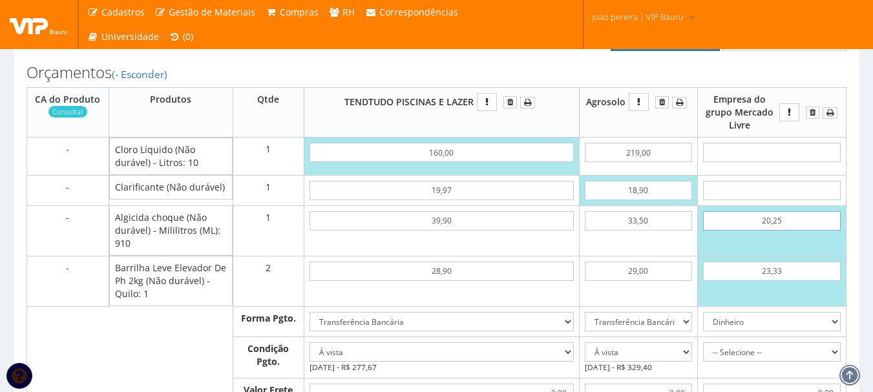
scroll to position [452, 0]
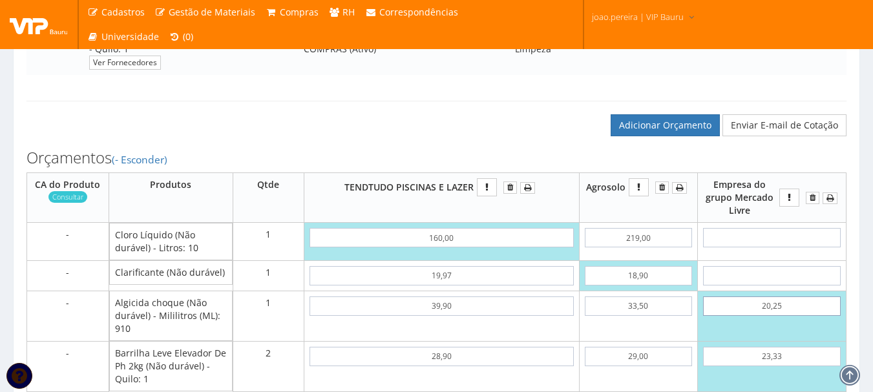
type input "20,25"
click at [776, 286] on input "text" at bounding box center [772, 275] width 138 height 19
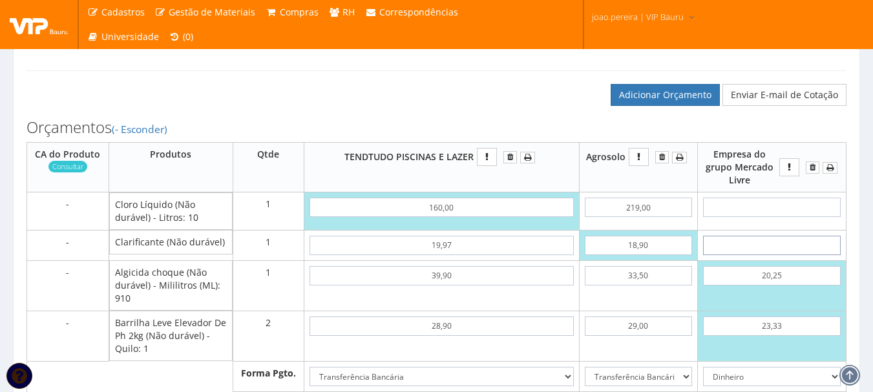
scroll to position [517, 0]
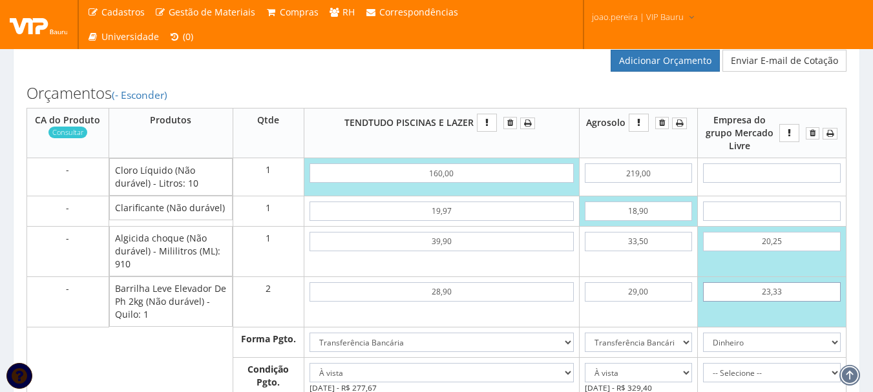
drag, startPoint x: 770, startPoint y: 304, endPoint x: 862, endPoint y: 286, distance: 94.2
click at [770, 302] on input "23,33" at bounding box center [772, 291] width 138 height 19
type input "2,33"
type input "24,91"
type input "22,33"
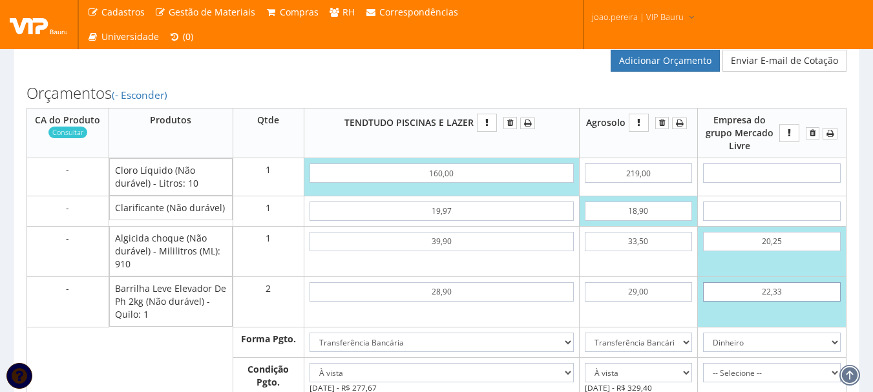
type input "64,91"
type input "22,33"
click at [796, 221] on input "text" at bounding box center [772, 211] width 138 height 19
type input "19"
type input "83,91"
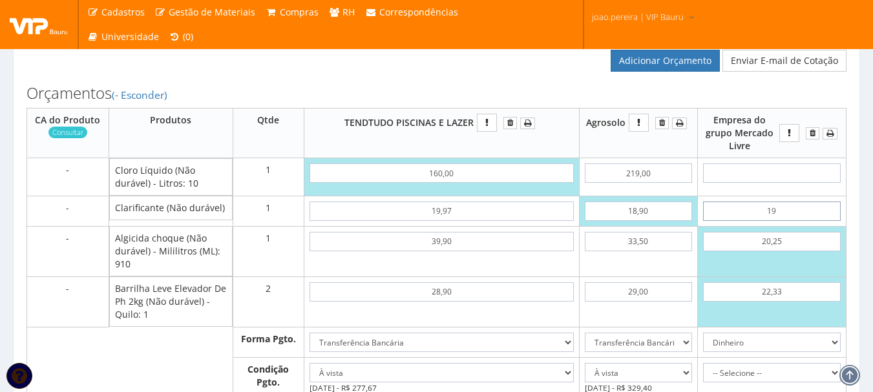
type input "1,99"
type input "66,90"
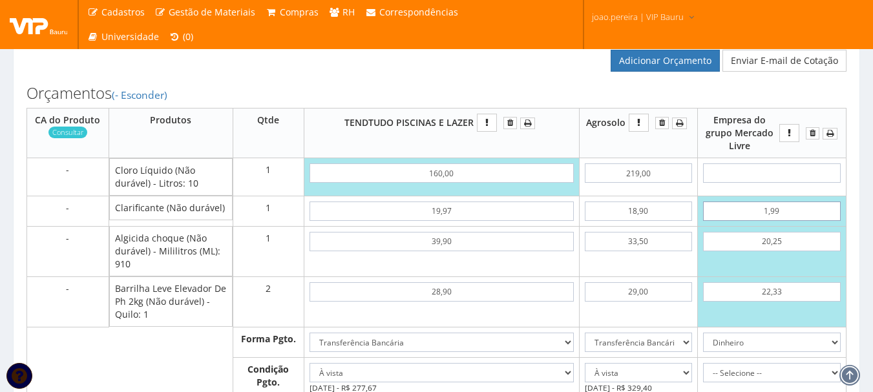
type input "19,90"
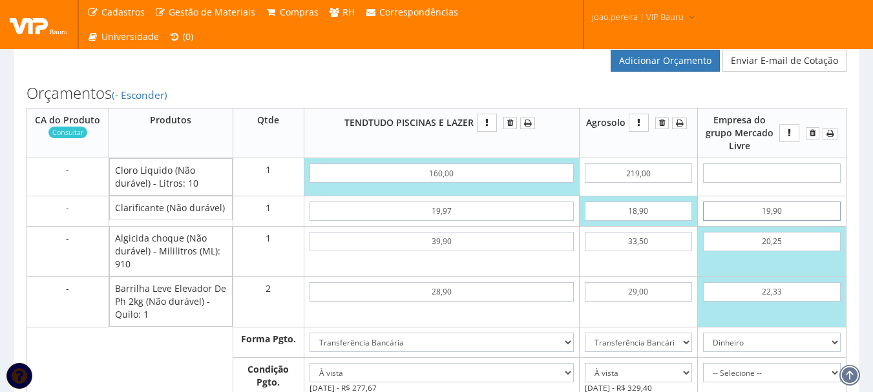
type input "84,81"
type input "19,90"
click at [756, 183] on input "text" at bounding box center [772, 172] width 138 height 19
type input "1"
type input "85,81"
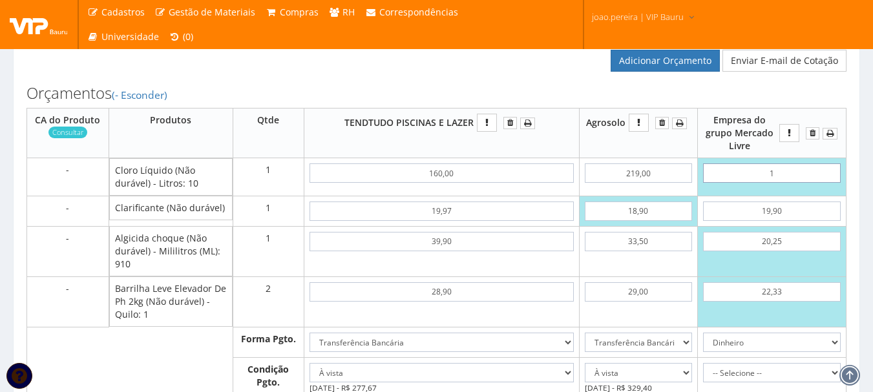
type input "13"
type input "97,81"
type input "1,37"
type input "86,18"
type input "13,70"
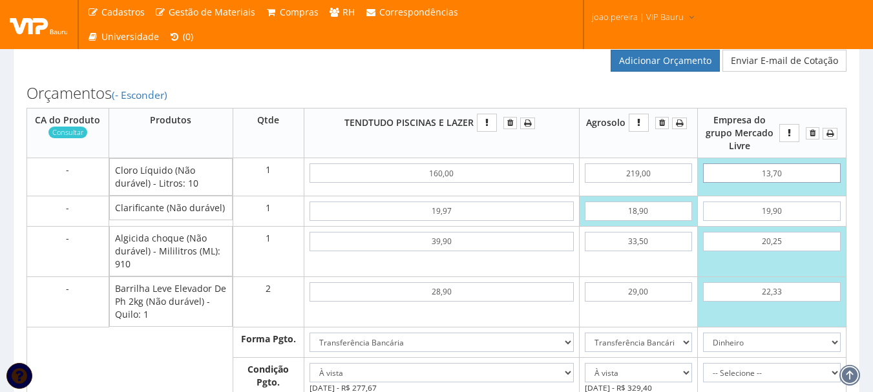
type input "98,51"
type input "137,00"
type input "221,81"
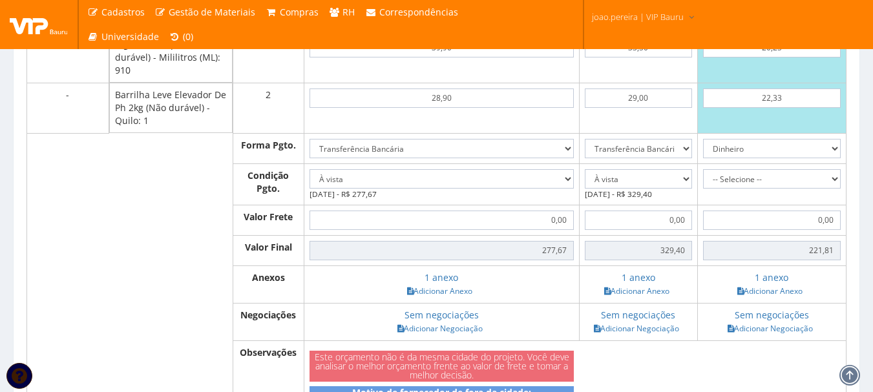
type input "137,00"
click at [722, 369] on table "CA do Produto Consultar Produtos Qtde TENDTUDO PISCINAS E LAZER 0,00" at bounding box center [436, 164] width 820 height 500
click at [834, 187] on select "-- Selecione -- À vista 7 dias 10 dias" at bounding box center [772, 178] width 138 height 19
click at [703, 182] on select "-- Selecione -- À vista 7 dias 10 dias" at bounding box center [772, 178] width 138 height 19
drag, startPoint x: 833, startPoint y: 190, endPoint x: 825, endPoint y: 200, distance: 12.9
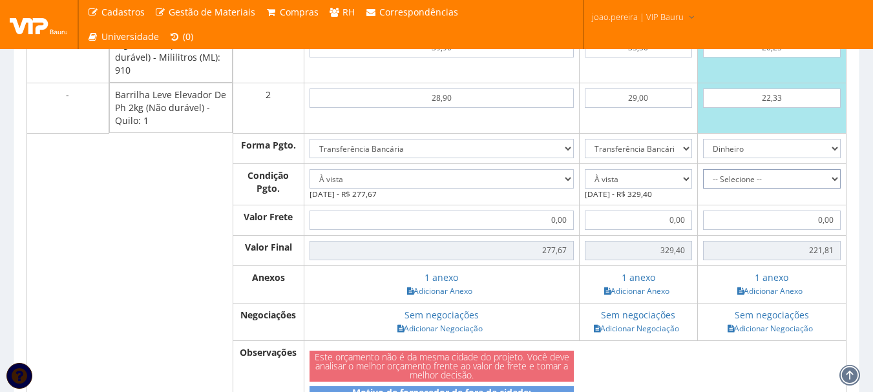
click at [831, 189] on select "-- Selecione -- À vista 7 dias 10 dias" at bounding box center [772, 178] width 138 height 19
select select "0"
click at [703, 182] on select "-- Selecione -- À vista 7 dias 10 dias" at bounding box center [772, 178] width 138 height 19
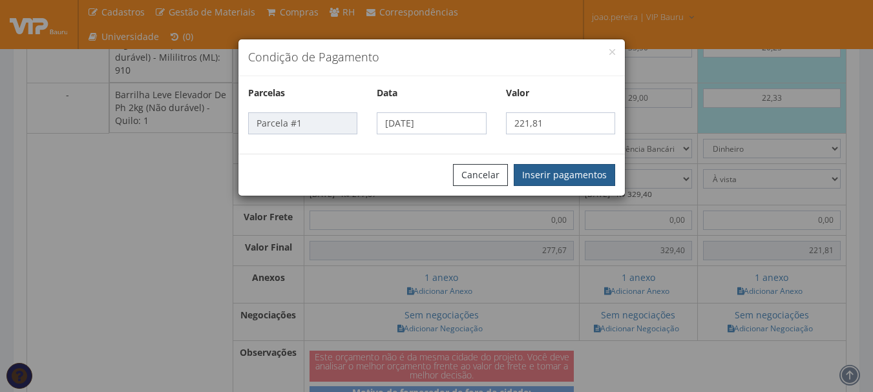
click at [587, 176] on button "Inserir pagamentos" at bounding box center [564, 175] width 101 height 22
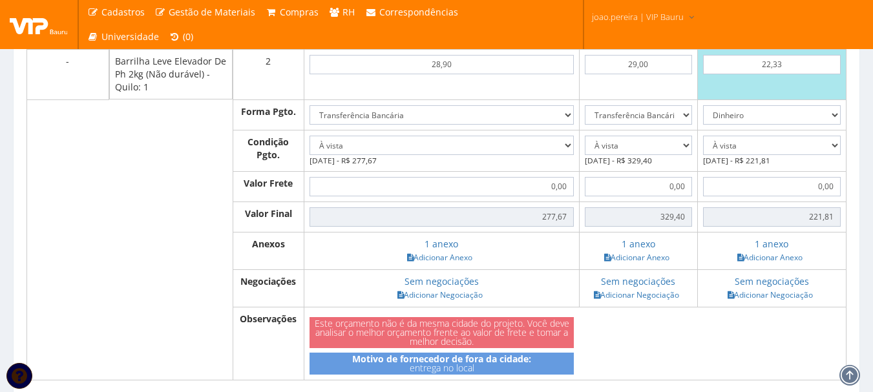
scroll to position [775, 0]
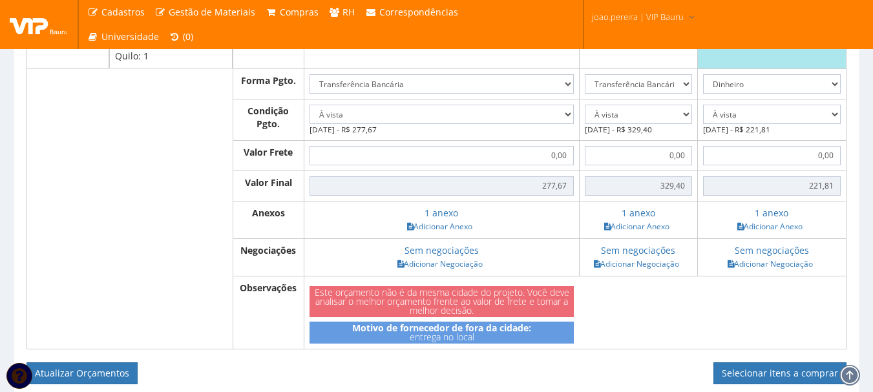
click at [841, 96] on td "Dinheiro Boleto Bancário Depósito Transferência Bancária Cartão de Crédito Cart…" at bounding box center [771, 83] width 149 height 30
click at [833, 94] on select "Dinheiro Boleto Bancário Depósito Transferência Bancária Cartão de Crédito Cart…" at bounding box center [772, 83] width 138 height 19
select select "1"
click at [703, 87] on select "Dinheiro Boleto Bancário Depósito Transferência Bancária Cartão de Crédito Cart…" at bounding box center [772, 83] width 138 height 19
click at [834, 124] on select "-- Selecione -- À vista 7 dias 10 dias" at bounding box center [772, 114] width 138 height 19
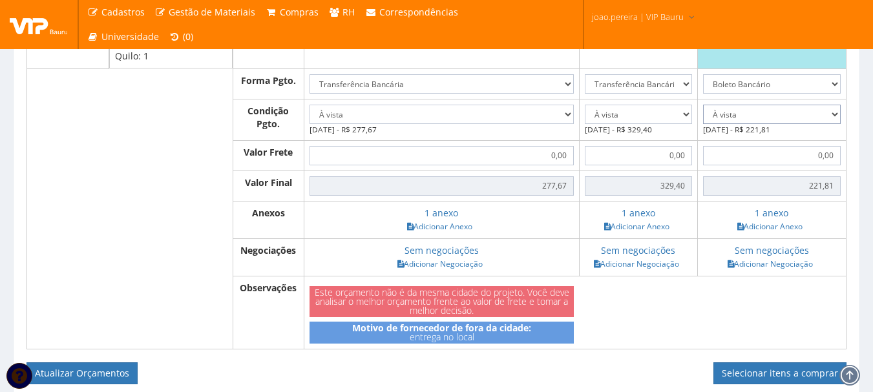
click at [703, 117] on select "-- Selecione -- À vista 7 dias 10 dias" at bounding box center [772, 114] width 138 height 19
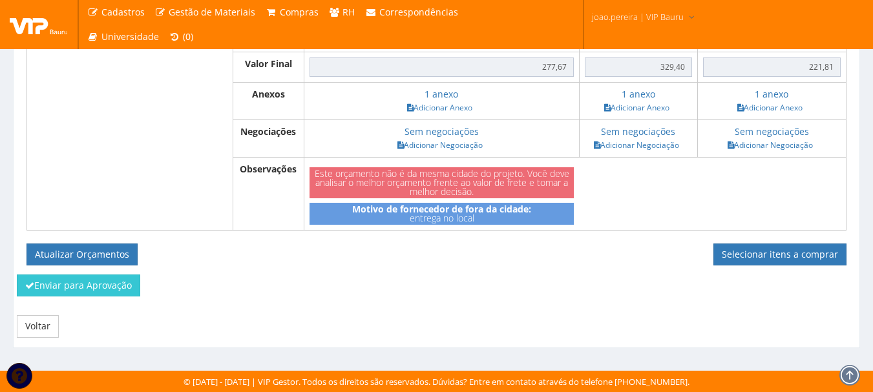
scroll to position [905, 0]
click at [91, 255] on button "Atualizar Orçamentos" at bounding box center [81, 255] width 111 height 22
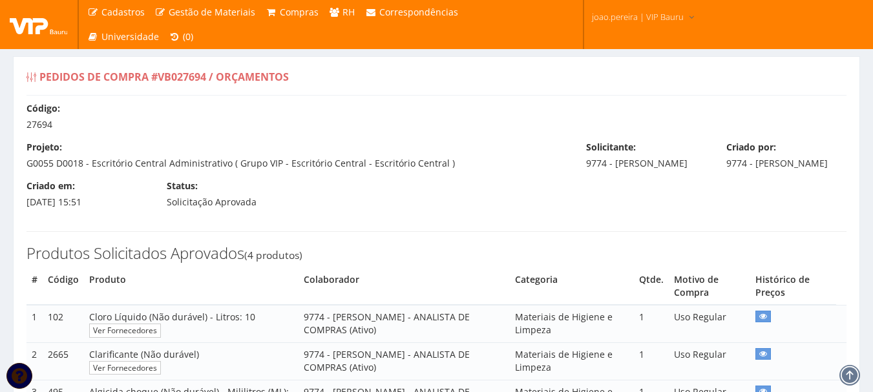
select select "0"
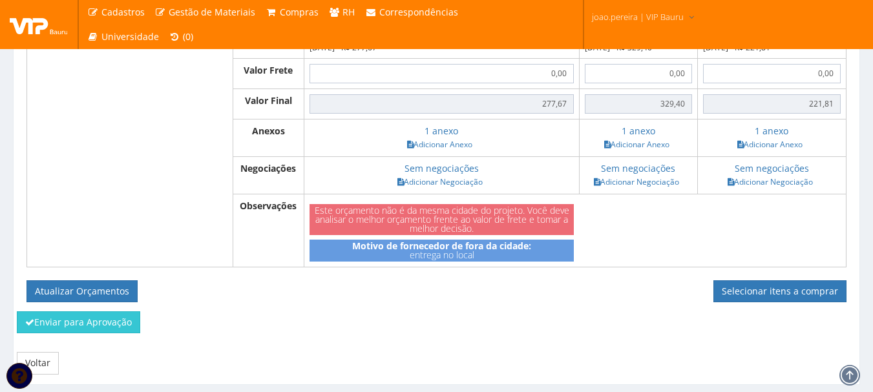
scroll to position [840, 0]
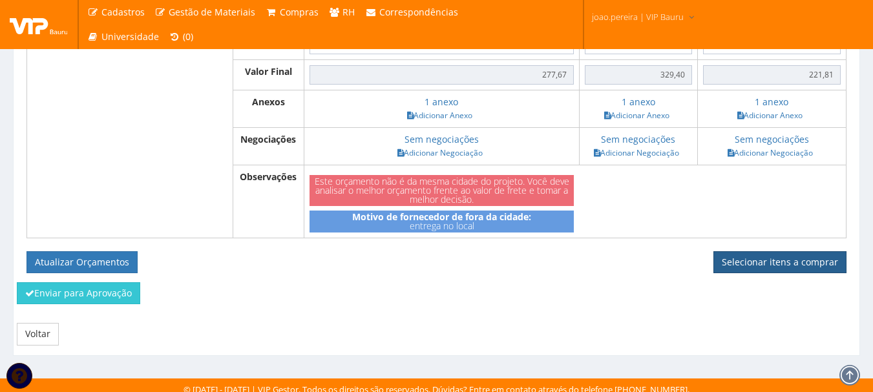
click at [778, 273] on link "Selecionar itens a comprar" at bounding box center [779, 262] width 133 height 22
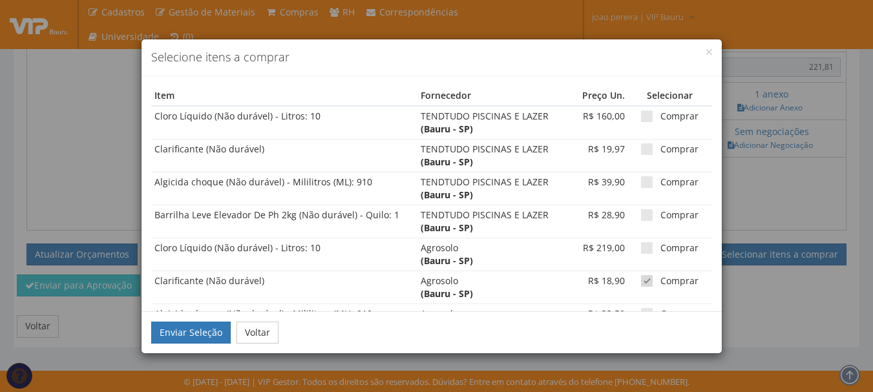
scroll to position [861, 0]
click at [641, 282] on span at bounding box center [647, 281] width 12 height 12
click at [660, 282] on input "Comprar" at bounding box center [664, 281] width 8 height 8
checkbox input "false"
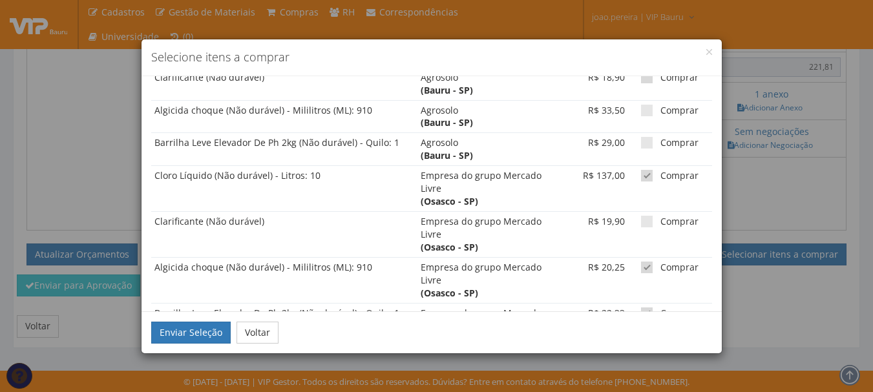
scroll to position [264, 0]
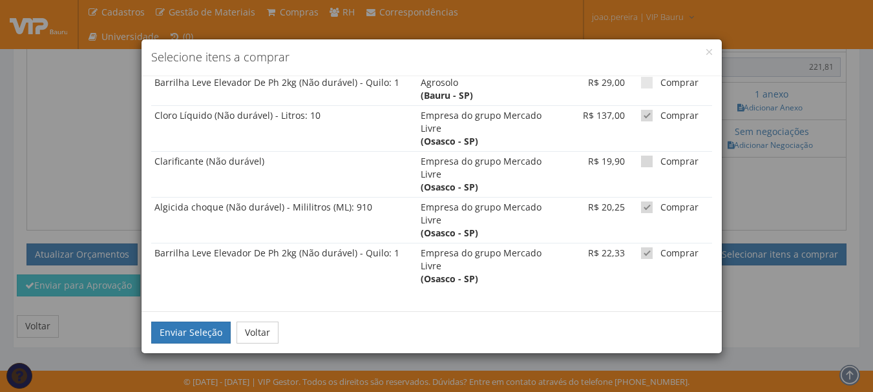
click at [642, 159] on span at bounding box center [647, 162] width 12 height 12
click at [660, 159] on input "Comprar" at bounding box center [664, 162] width 8 height 8
checkbox input "true"
click at [184, 337] on button "Enviar Seleção" at bounding box center [190, 333] width 79 height 22
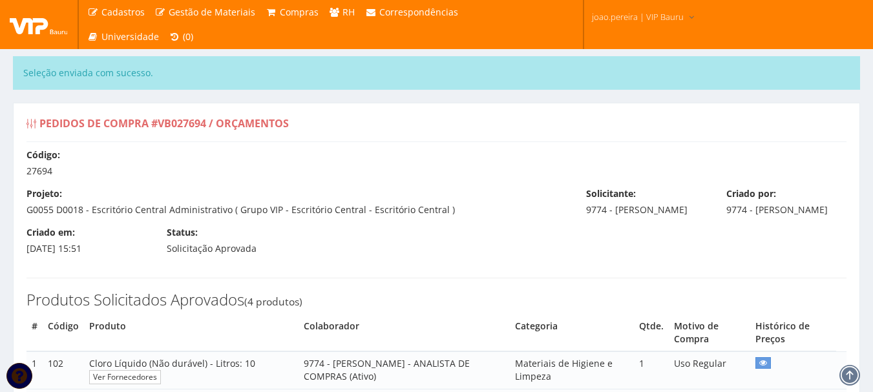
select select "0"
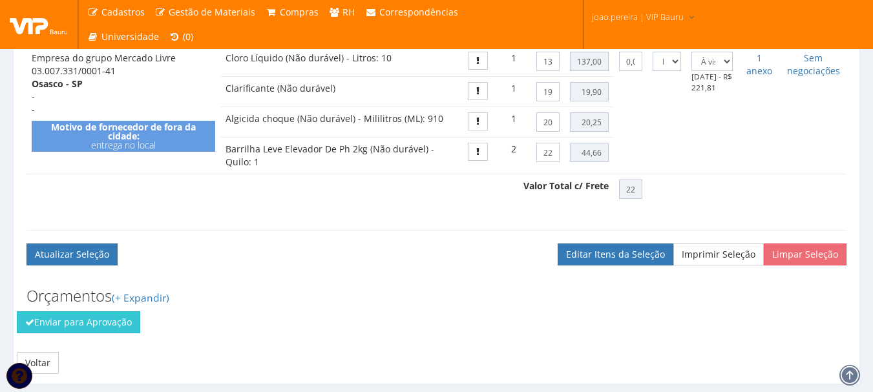
scroll to position [582, 0]
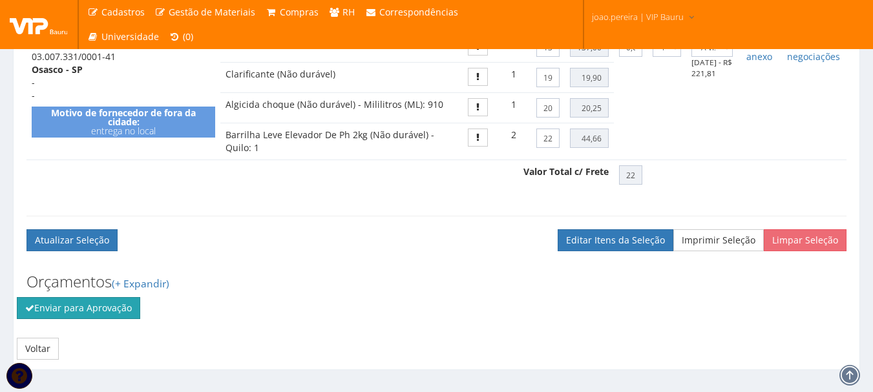
click at [70, 317] on button "Enviar para Aprovação" at bounding box center [78, 308] width 123 height 22
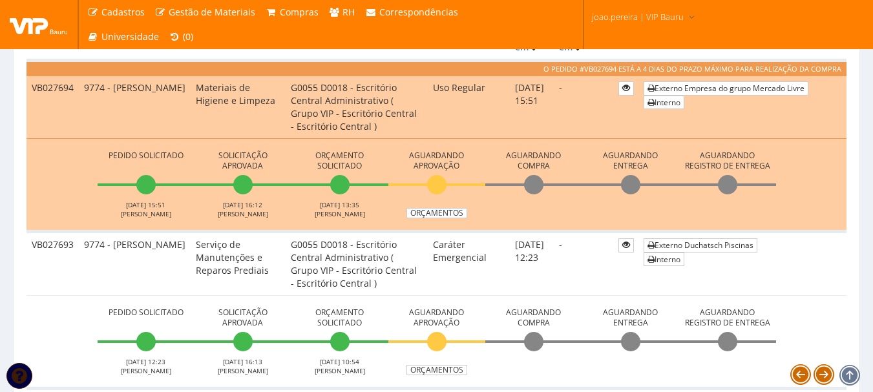
scroll to position [452, 0]
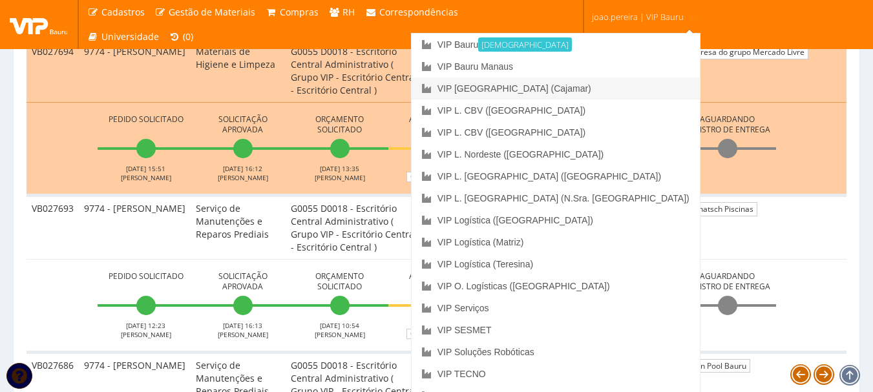
click at [615, 85] on link "VIP [GEOGRAPHIC_DATA] (Cajamar)" at bounding box center [556, 89] width 288 height 22
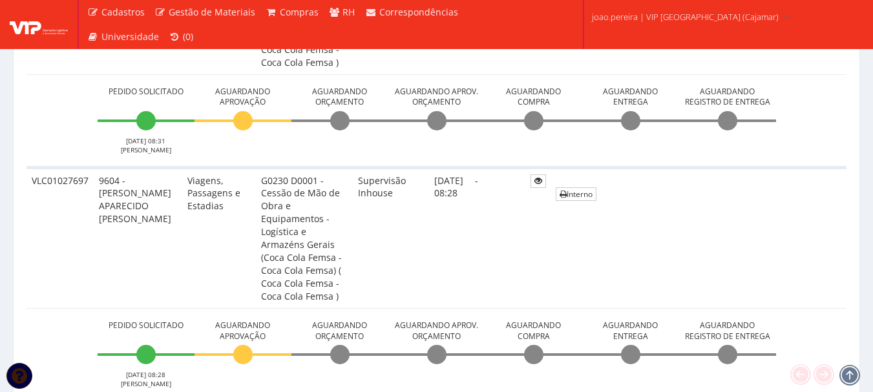
scroll to position [969, 0]
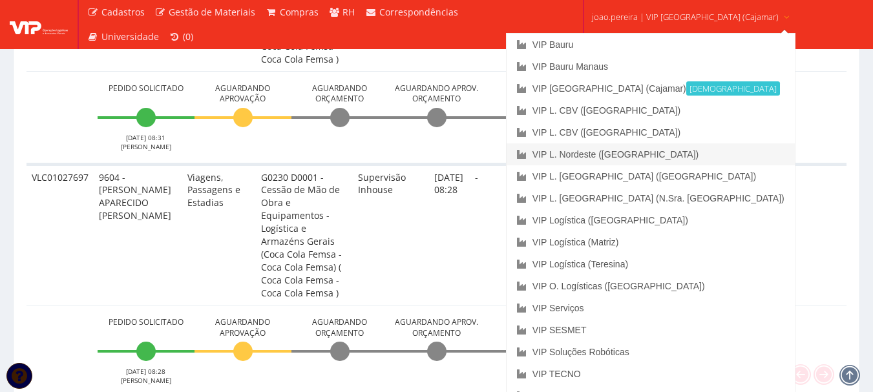
click at [681, 156] on link "VIP L. Nordeste ([GEOGRAPHIC_DATA])" at bounding box center [651, 154] width 288 height 22
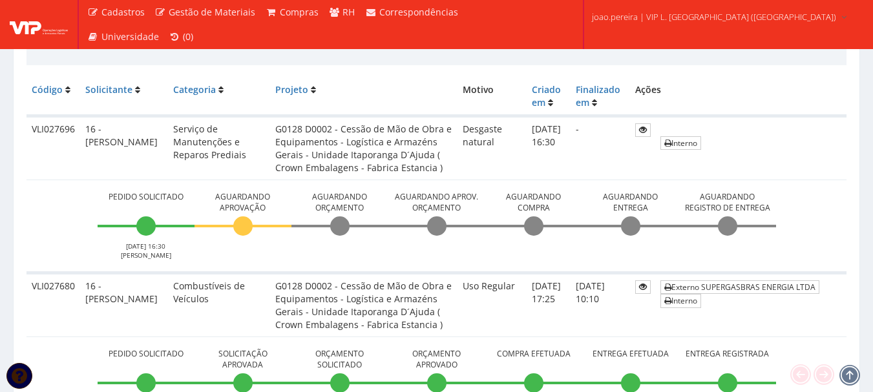
scroll to position [388, 0]
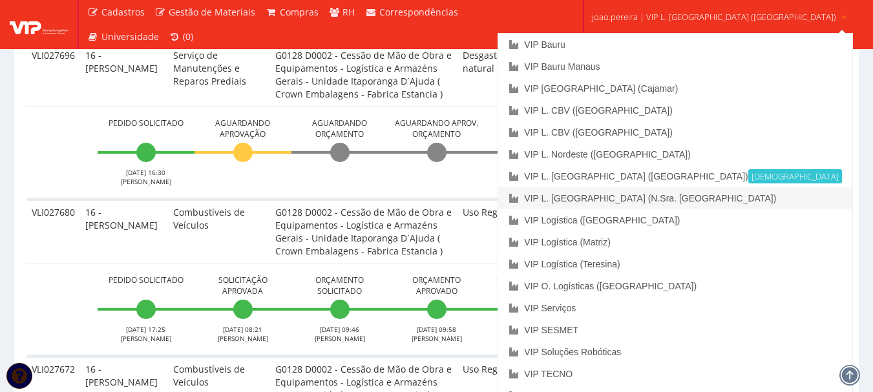
click at [684, 195] on link "VIP L. [GEOGRAPHIC_DATA] (N.Sra. [GEOGRAPHIC_DATA])" at bounding box center [674, 198] width 353 height 22
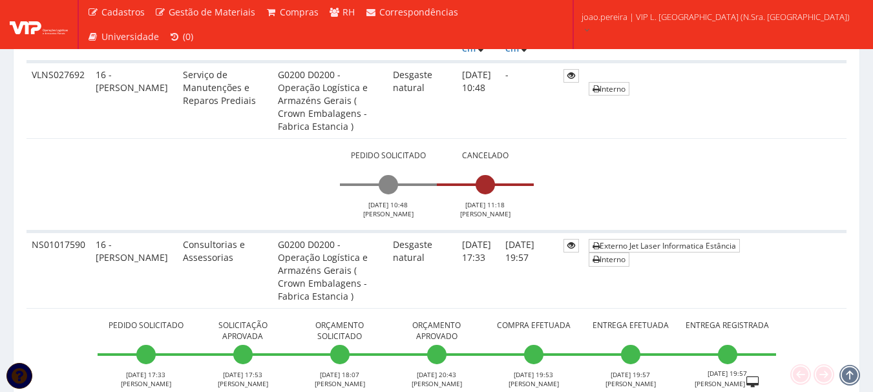
scroll to position [194, 0]
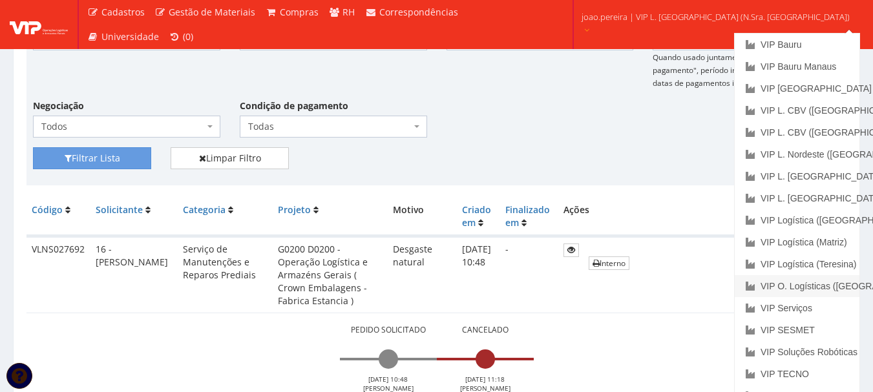
click at [746, 285] on link "VIP O. Logísticas ([GEOGRAPHIC_DATA])" at bounding box center [797, 286] width 125 height 22
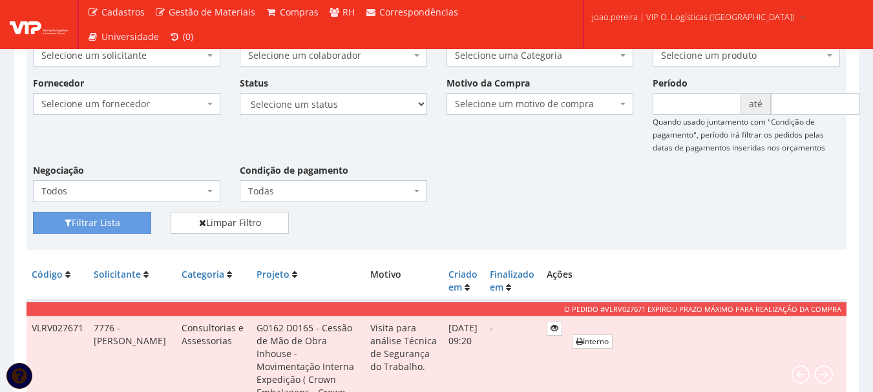
scroll to position [323, 0]
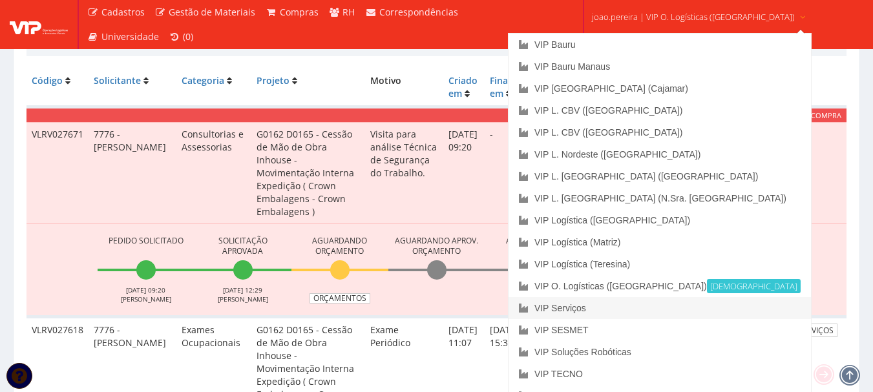
click at [643, 308] on link "VIP Serviços" at bounding box center [660, 308] width 302 height 22
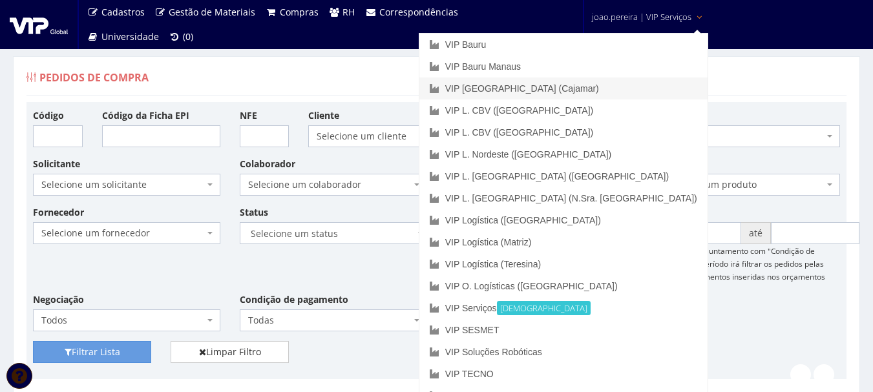
click at [609, 87] on link "VIP [GEOGRAPHIC_DATA] (Cajamar)" at bounding box center [563, 89] width 288 height 22
